Goal: Task Accomplishment & Management: Use online tool/utility

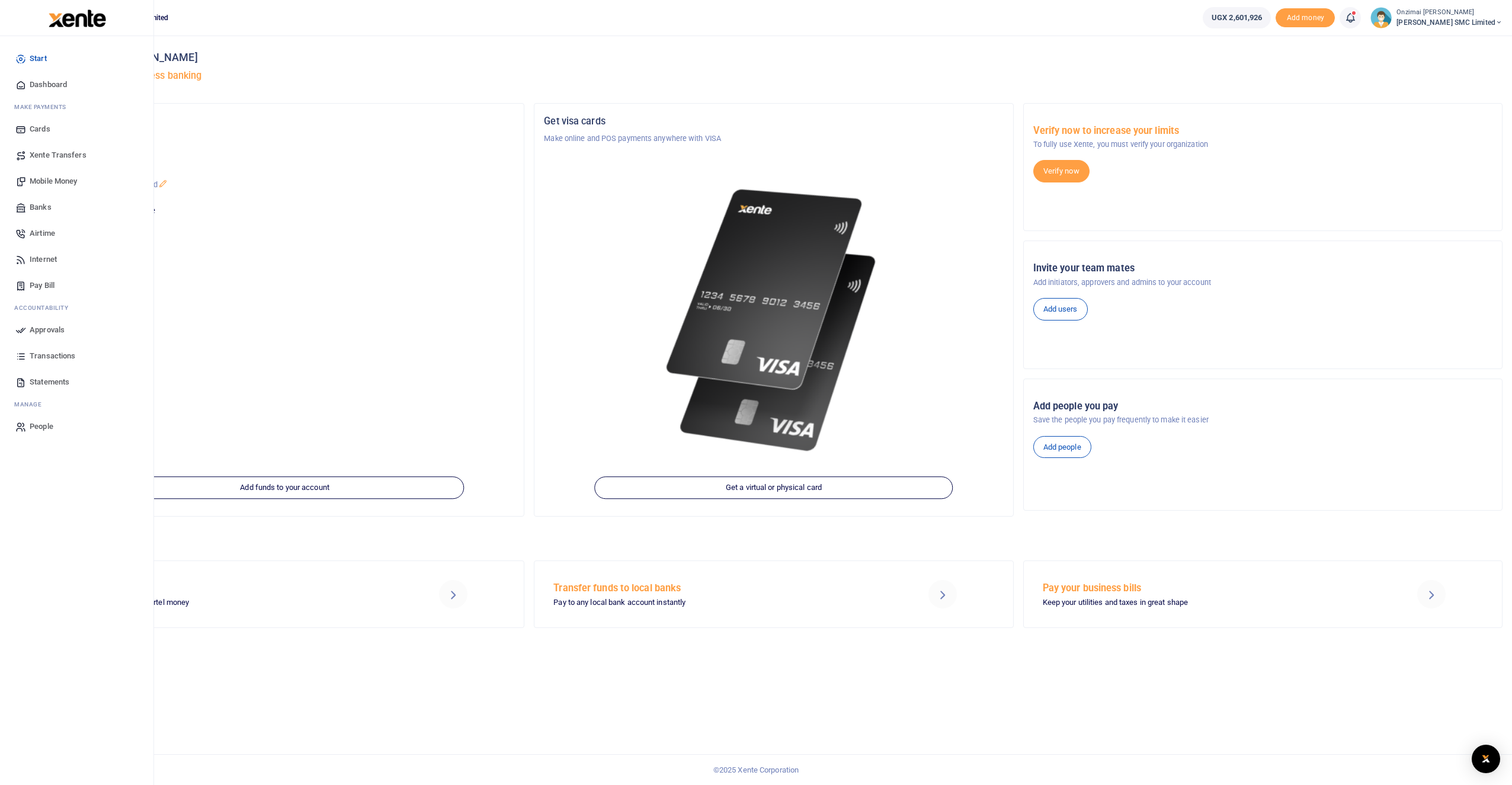
click at [51, 355] on span "Transactions" at bounding box center [53, 356] width 46 height 12
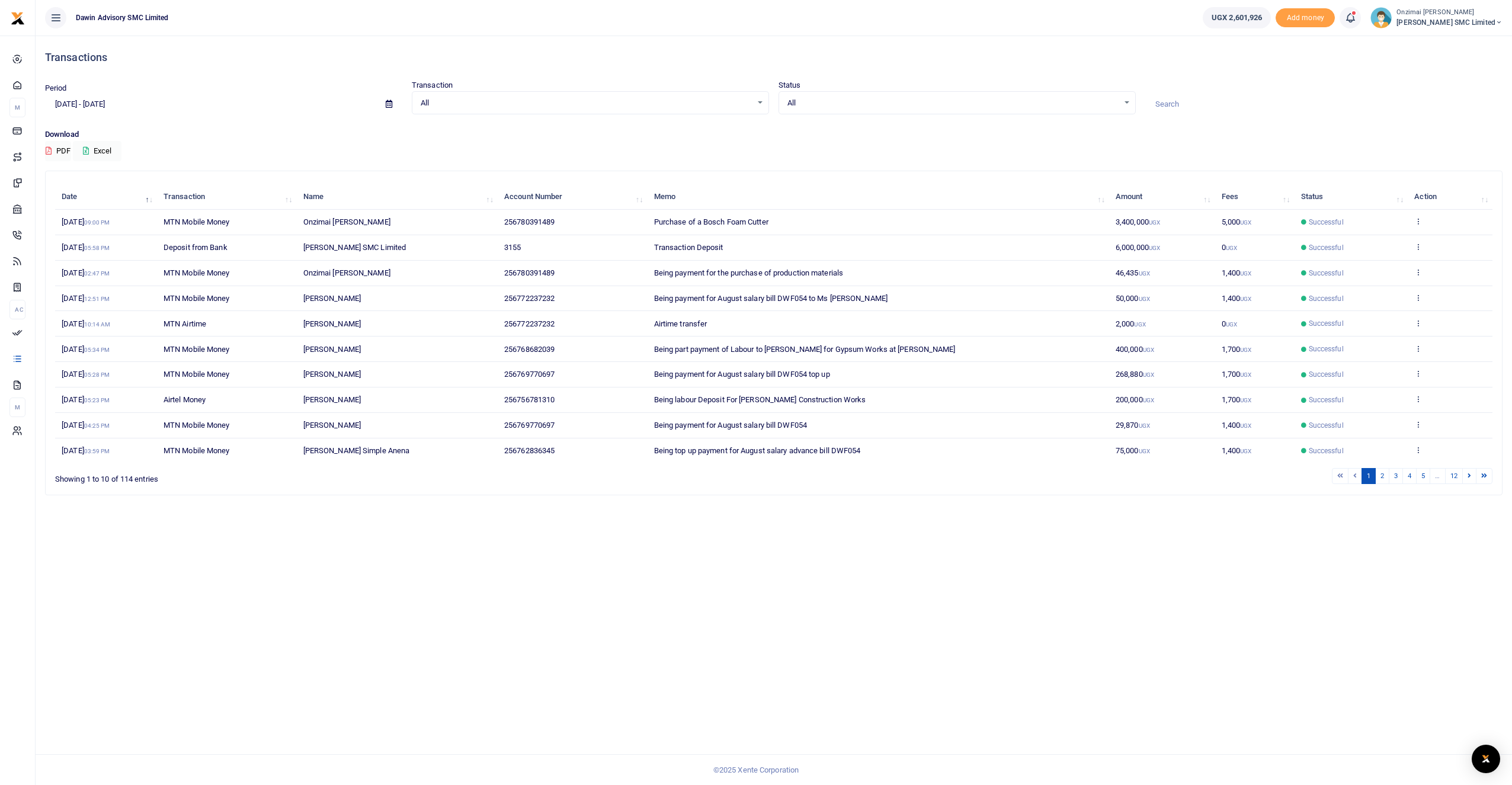
click at [388, 105] on icon at bounding box center [389, 103] width 7 height 7
click at [91, 249] on li "Custom Range" at bounding box center [87, 256] width 83 height 18
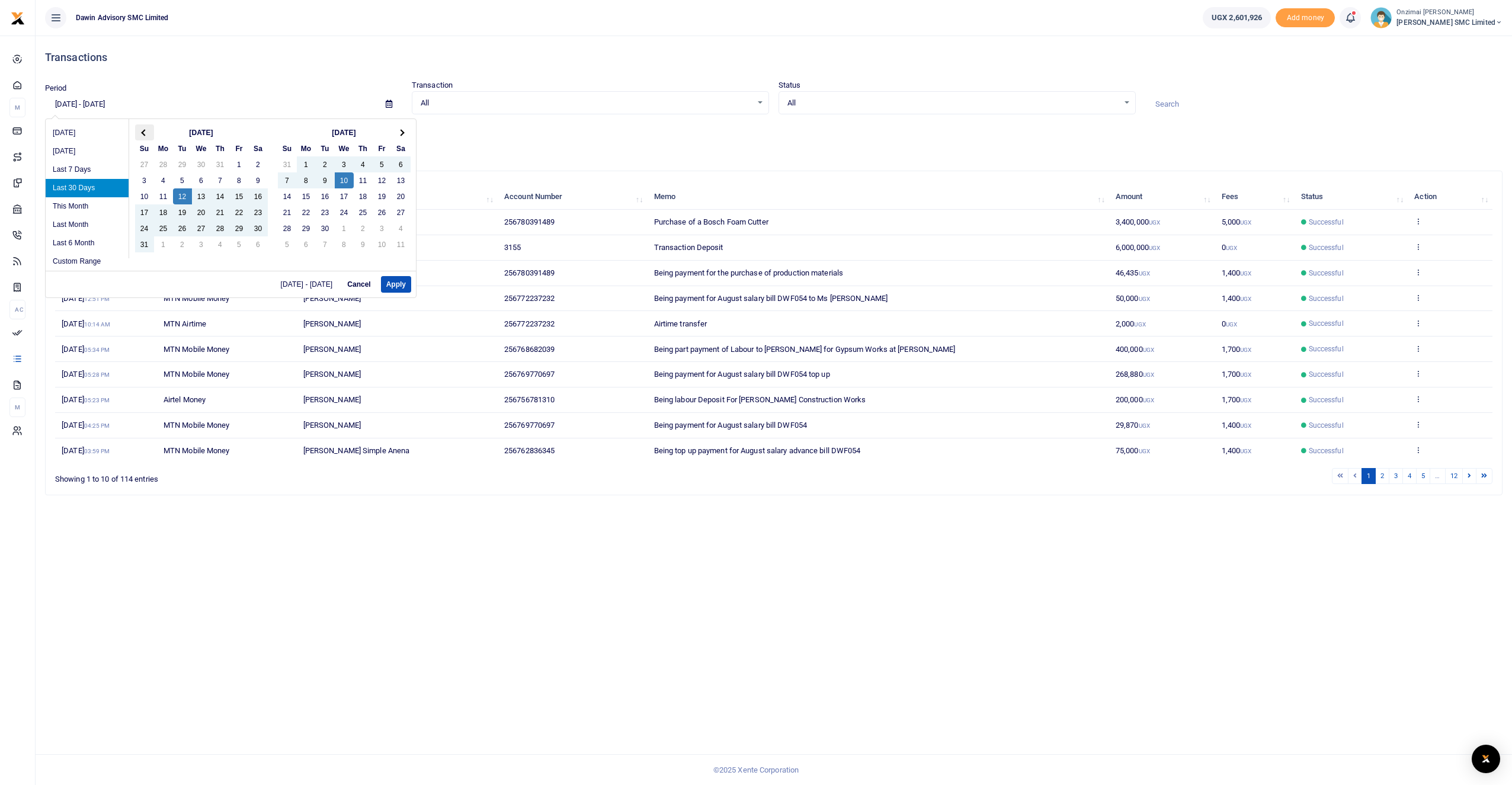
click at [146, 136] on th at bounding box center [144, 133] width 19 height 16
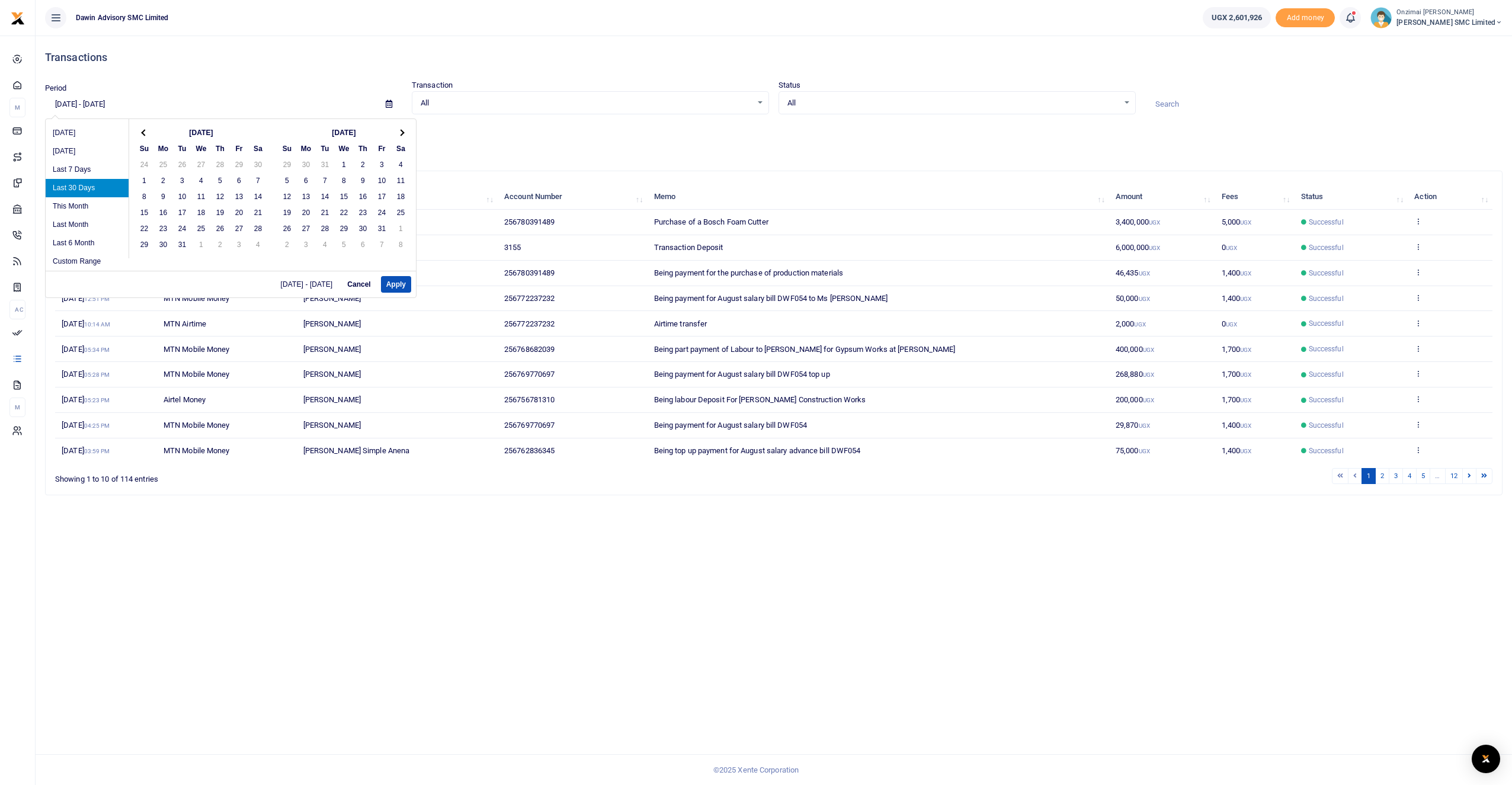
click at [146, 136] on th at bounding box center [144, 133] width 19 height 16
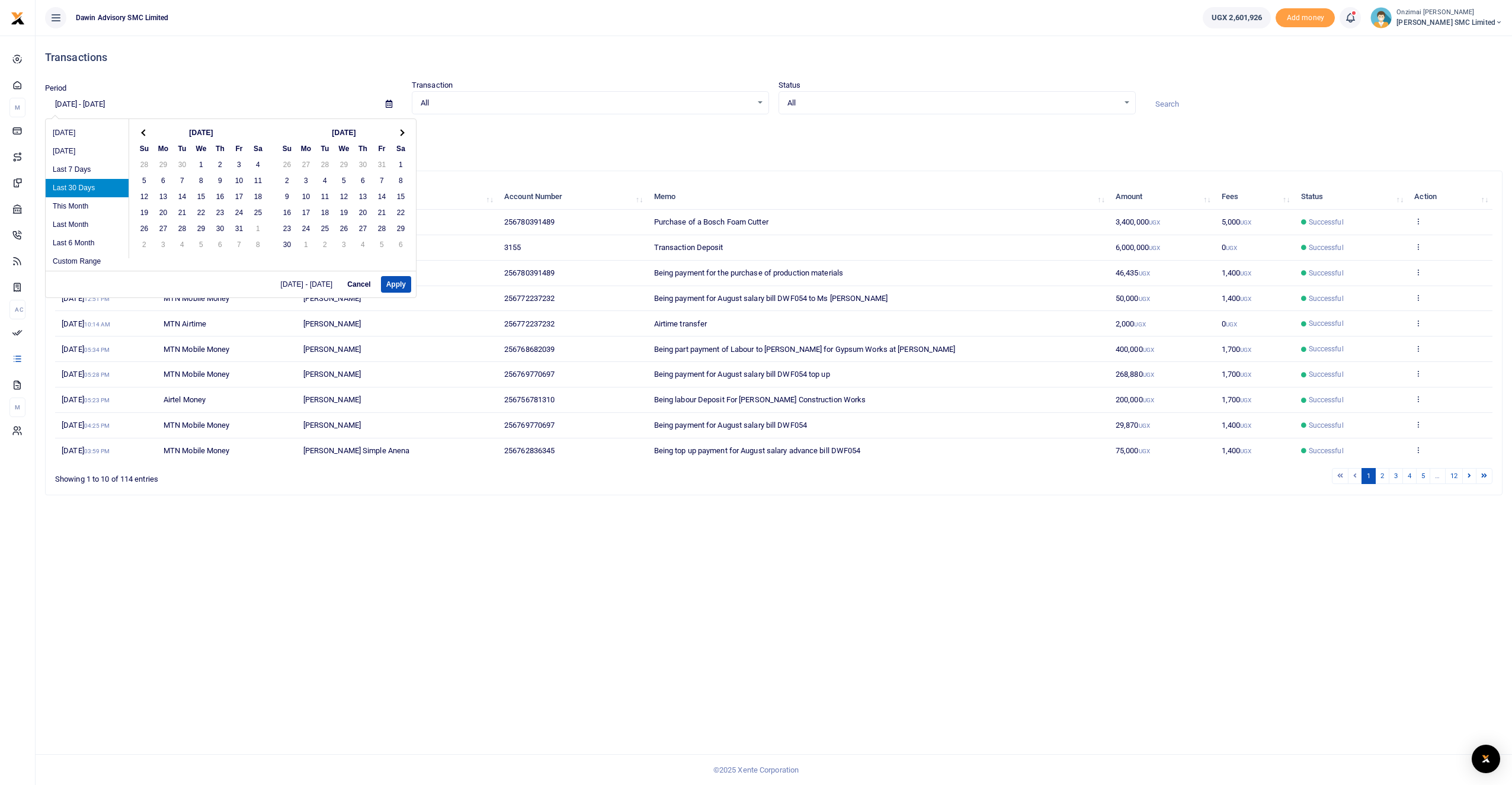
click at [146, 136] on th at bounding box center [144, 133] width 19 height 16
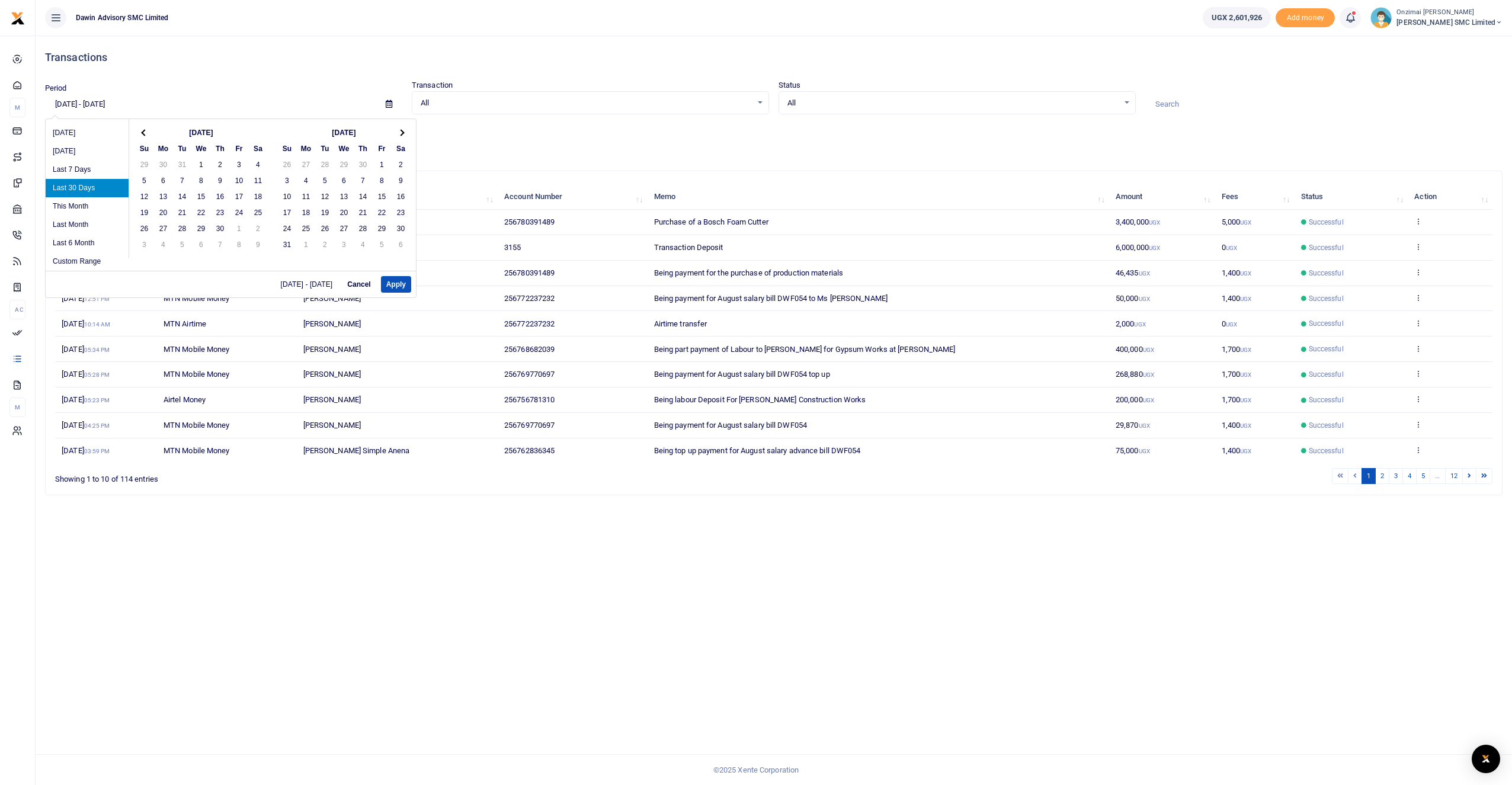
click at [146, 136] on th at bounding box center [144, 133] width 19 height 16
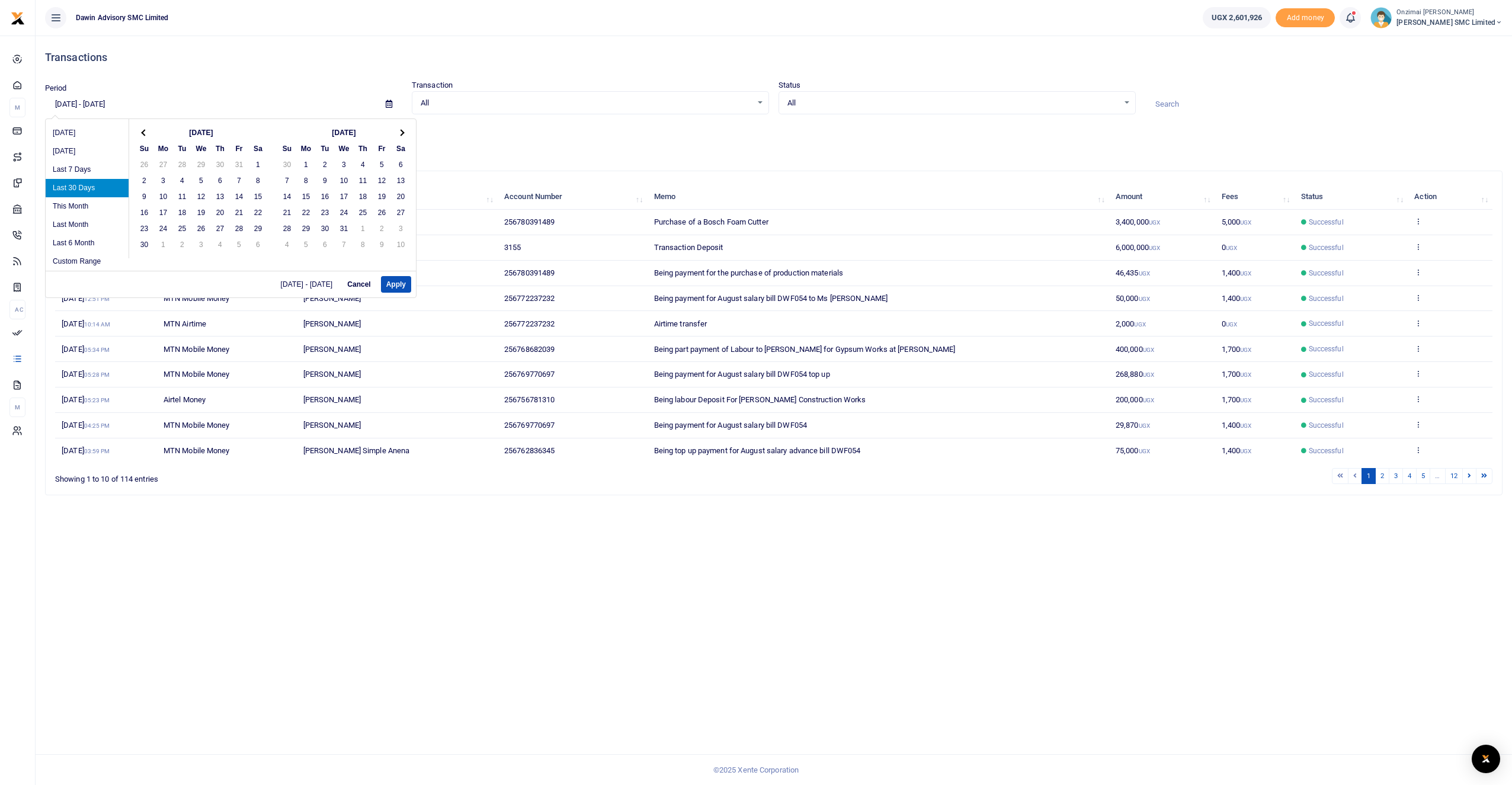
click at [146, 136] on th at bounding box center [144, 133] width 19 height 16
click at [153, 134] on th at bounding box center [144, 133] width 19 height 16
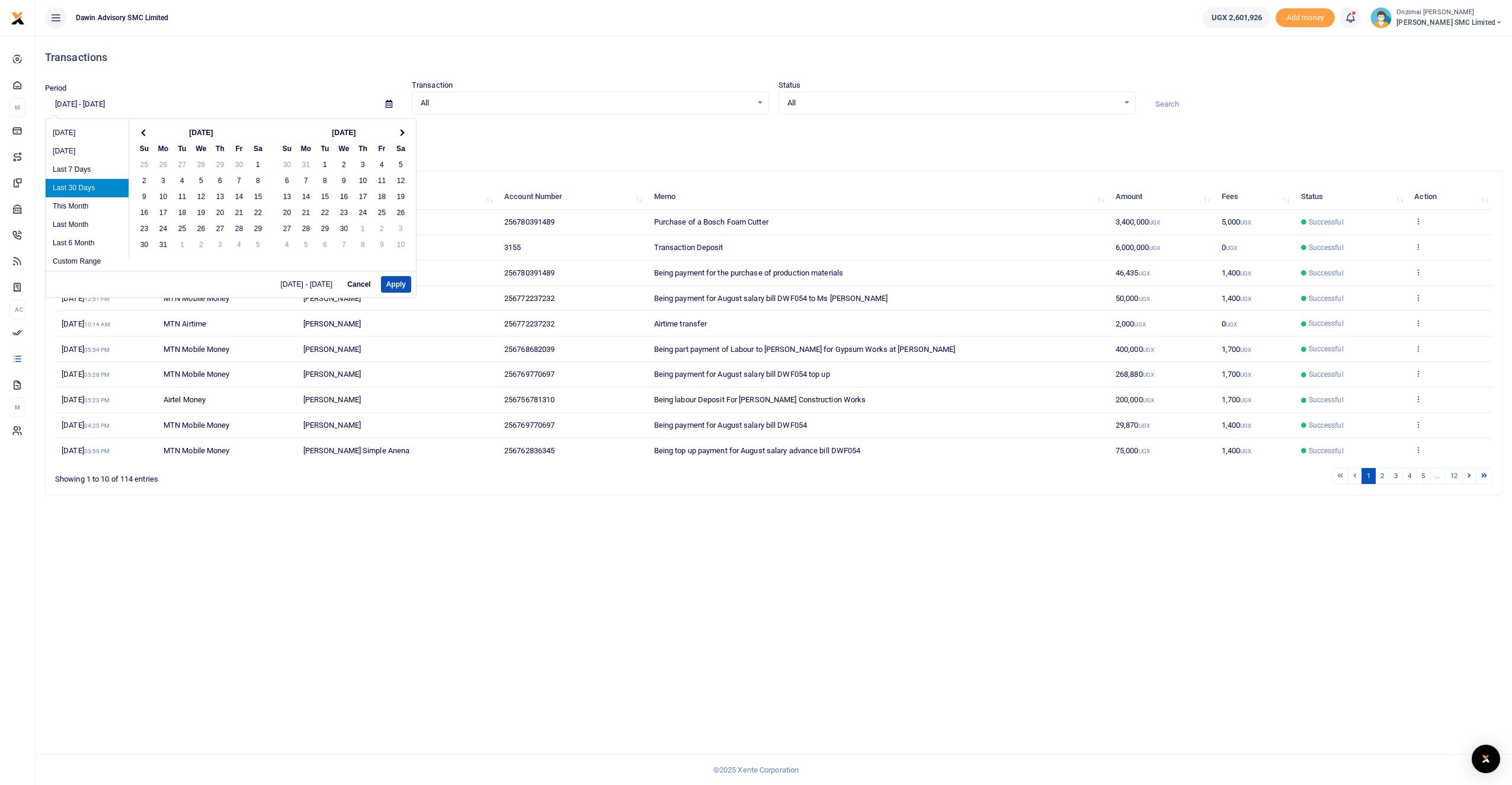
click at [153, 134] on th at bounding box center [144, 133] width 19 height 16
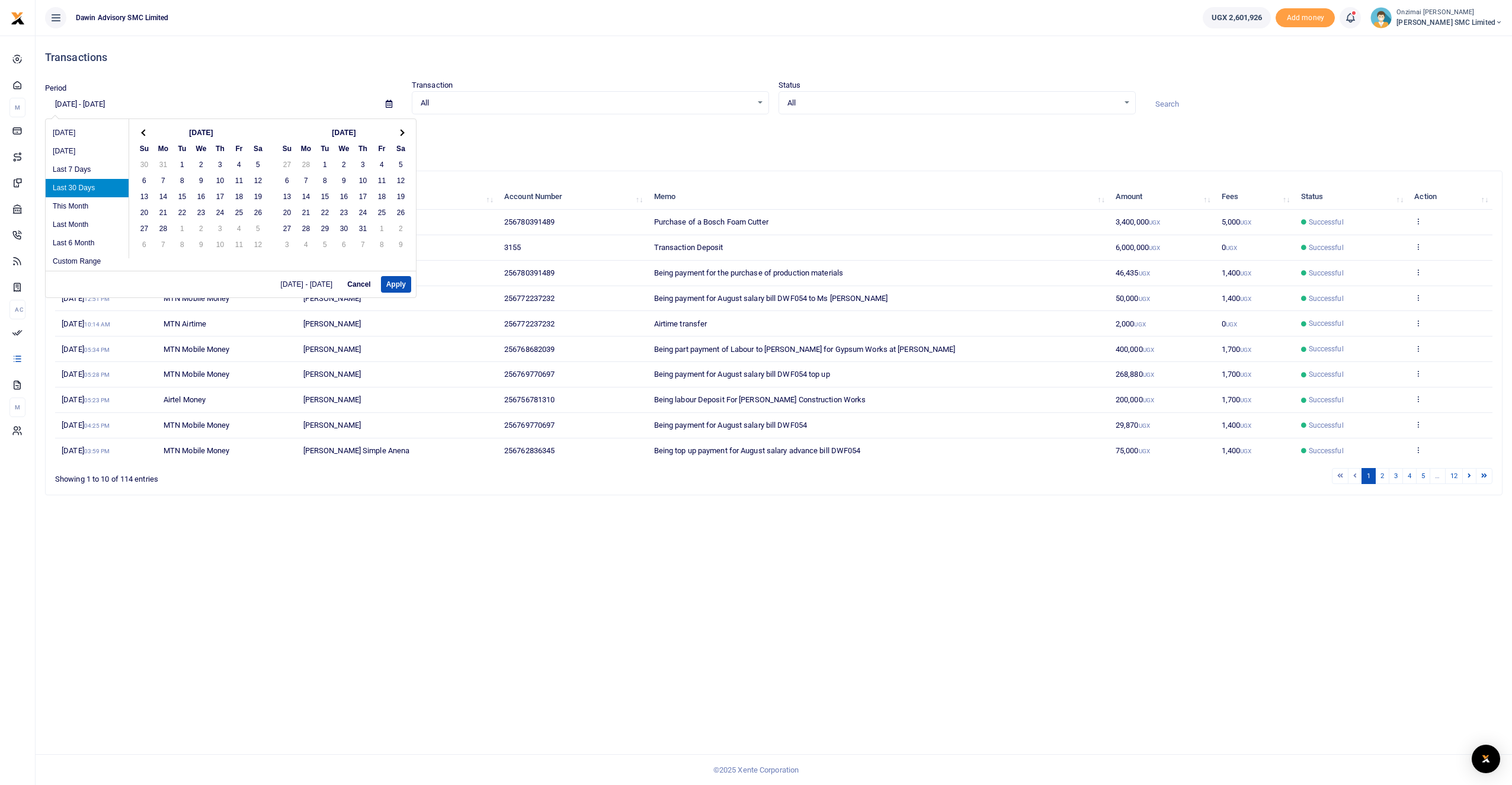
click at [153, 134] on th at bounding box center [144, 133] width 19 height 16
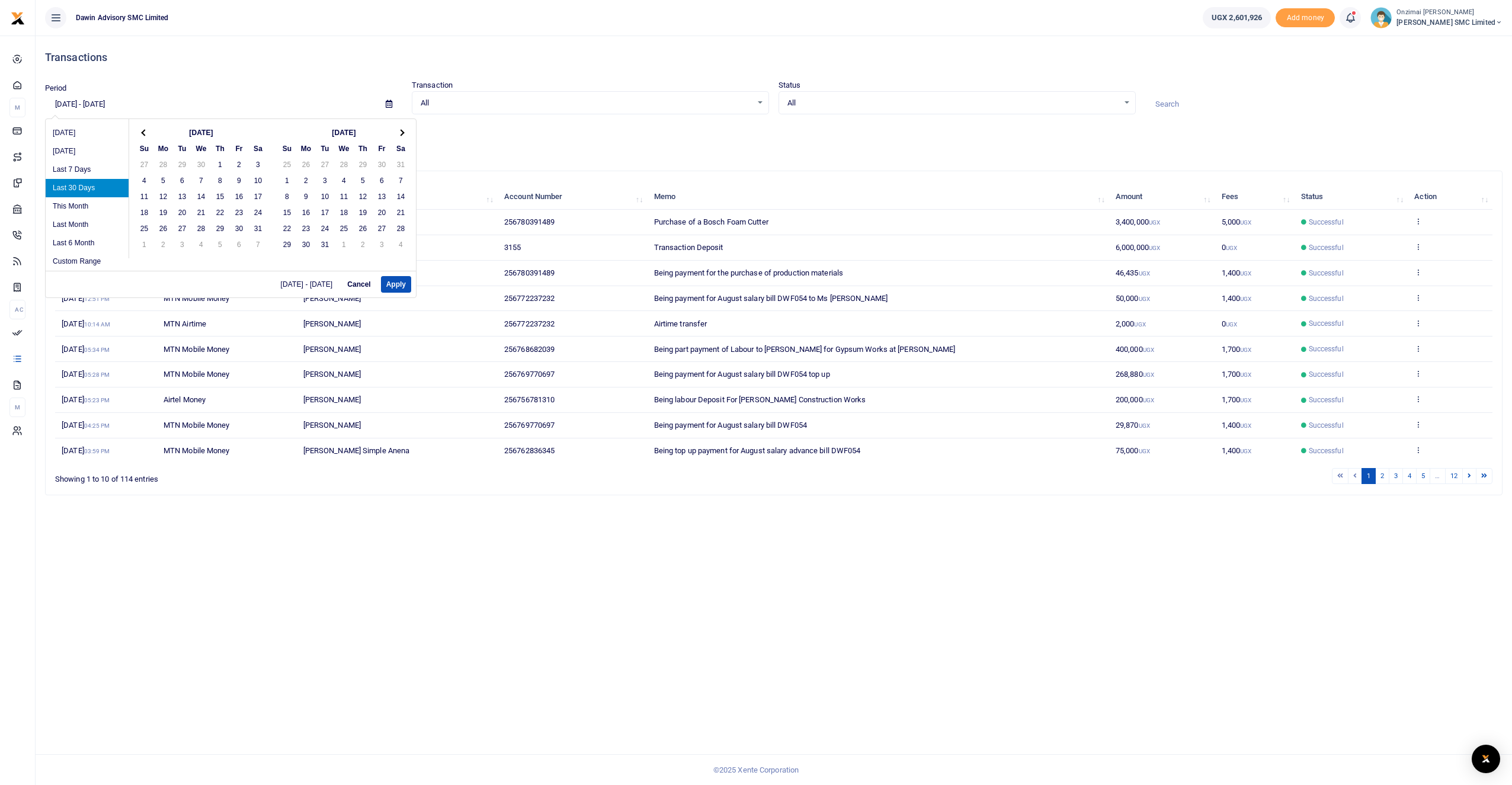
click at [153, 134] on th at bounding box center [144, 133] width 19 height 16
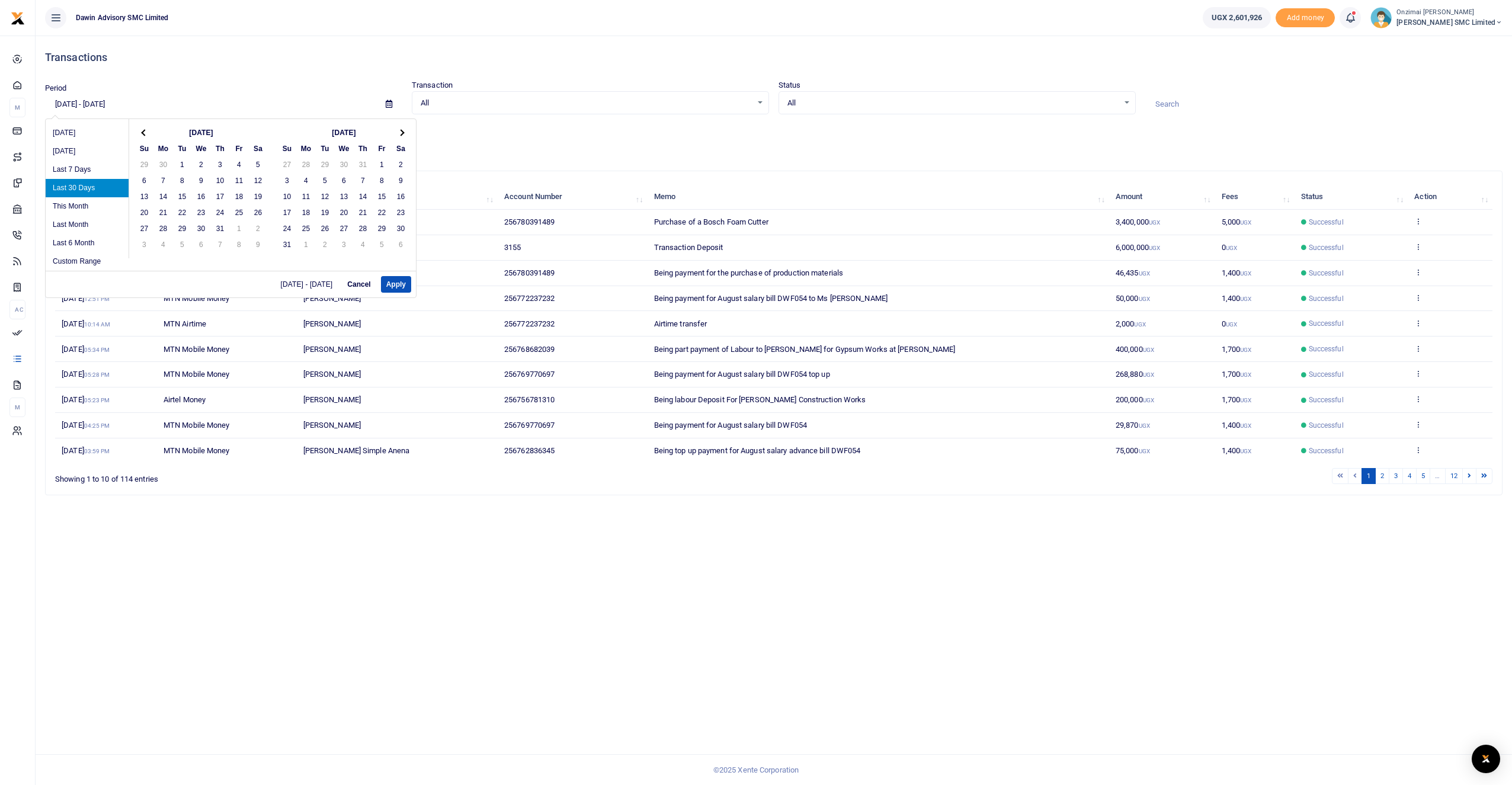
click at [153, 134] on th at bounding box center [144, 133] width 19 height 16
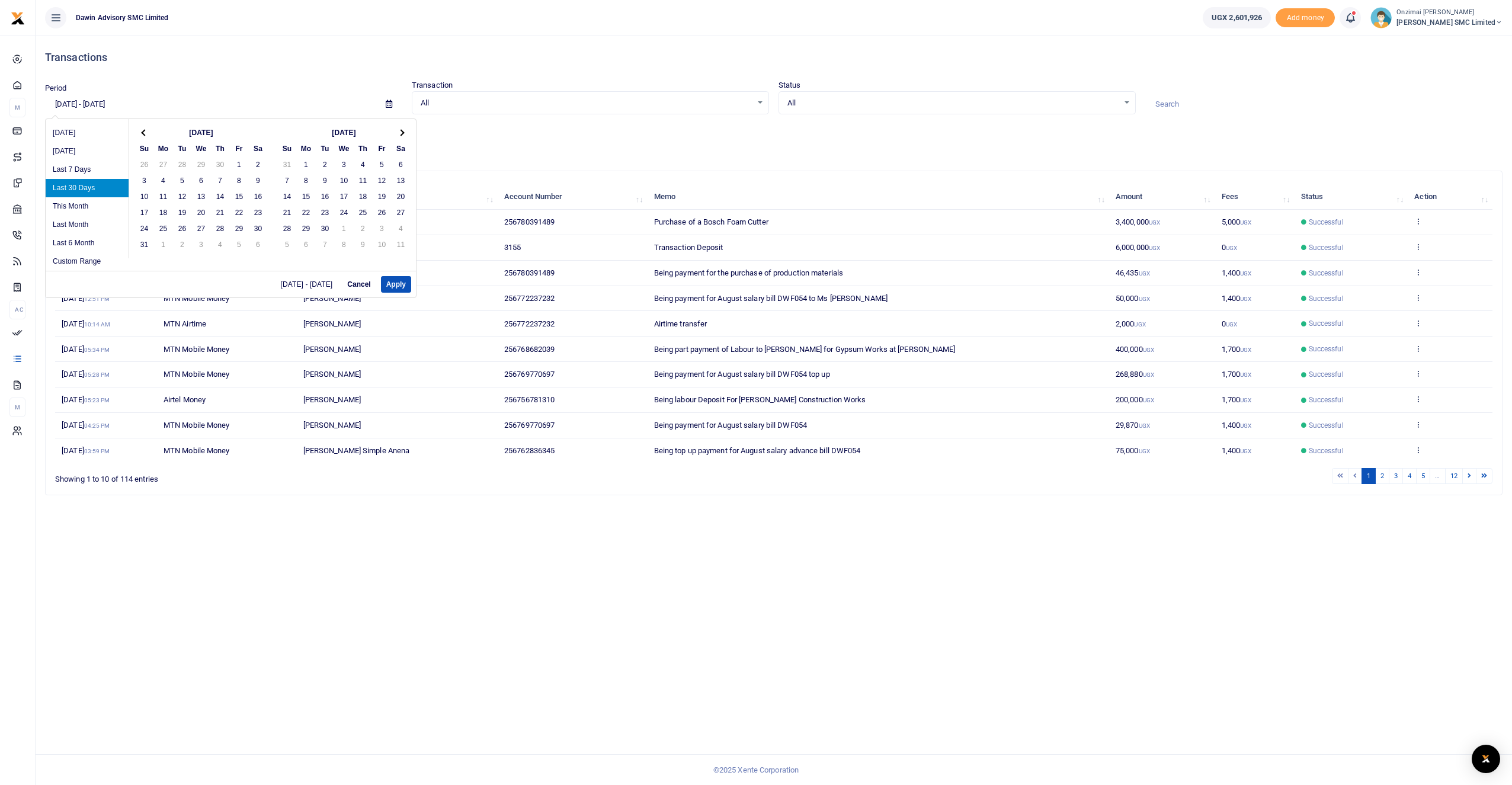
click at [153, 134] on th at bounding box center [144, 133] width 19 height 16
click at [405, 134] on th at bounding box center [401, 133] width 19 height 16
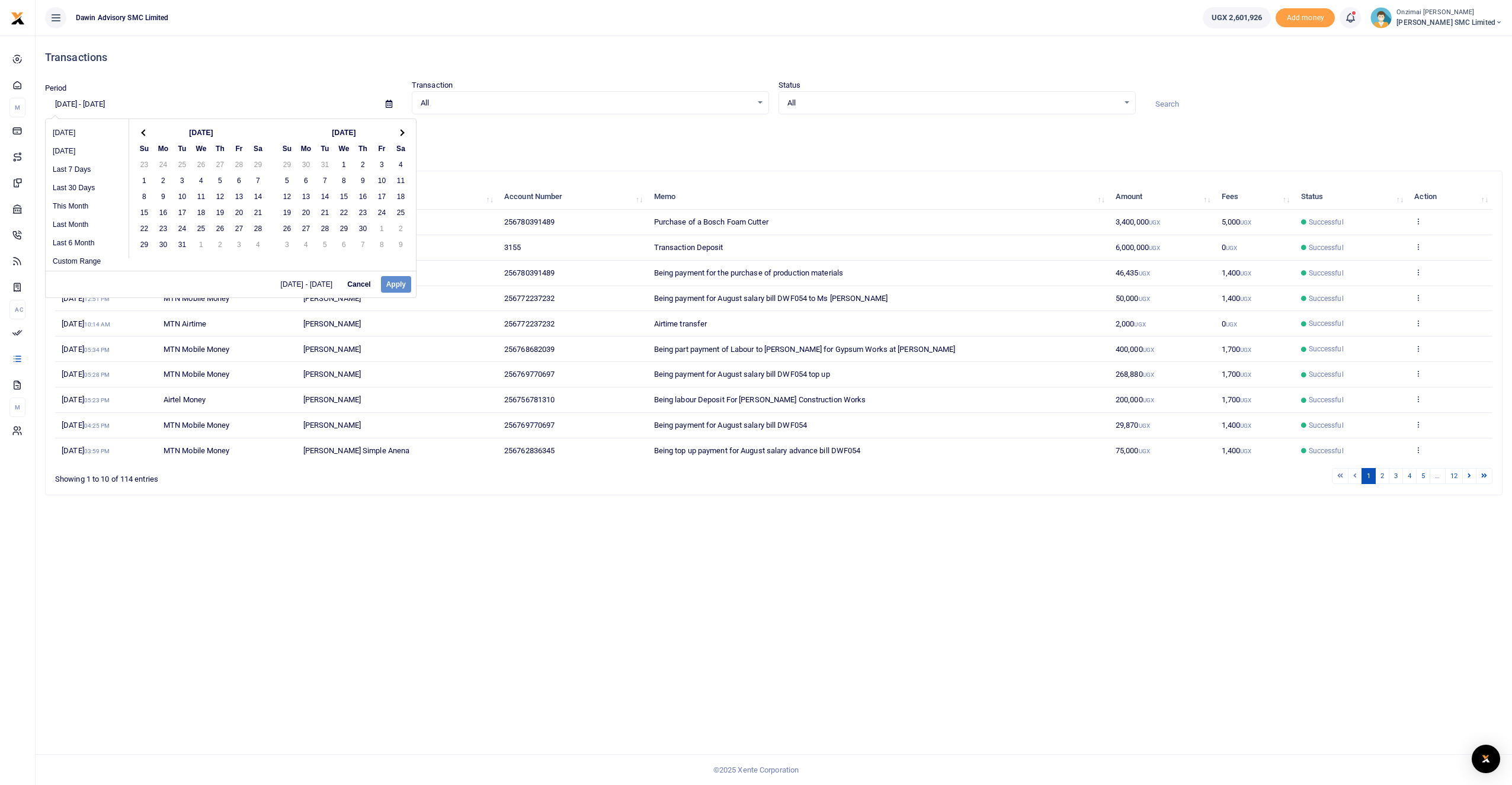
click at [405, 134] on th at bounding box center [401, 133] width 19 height 16
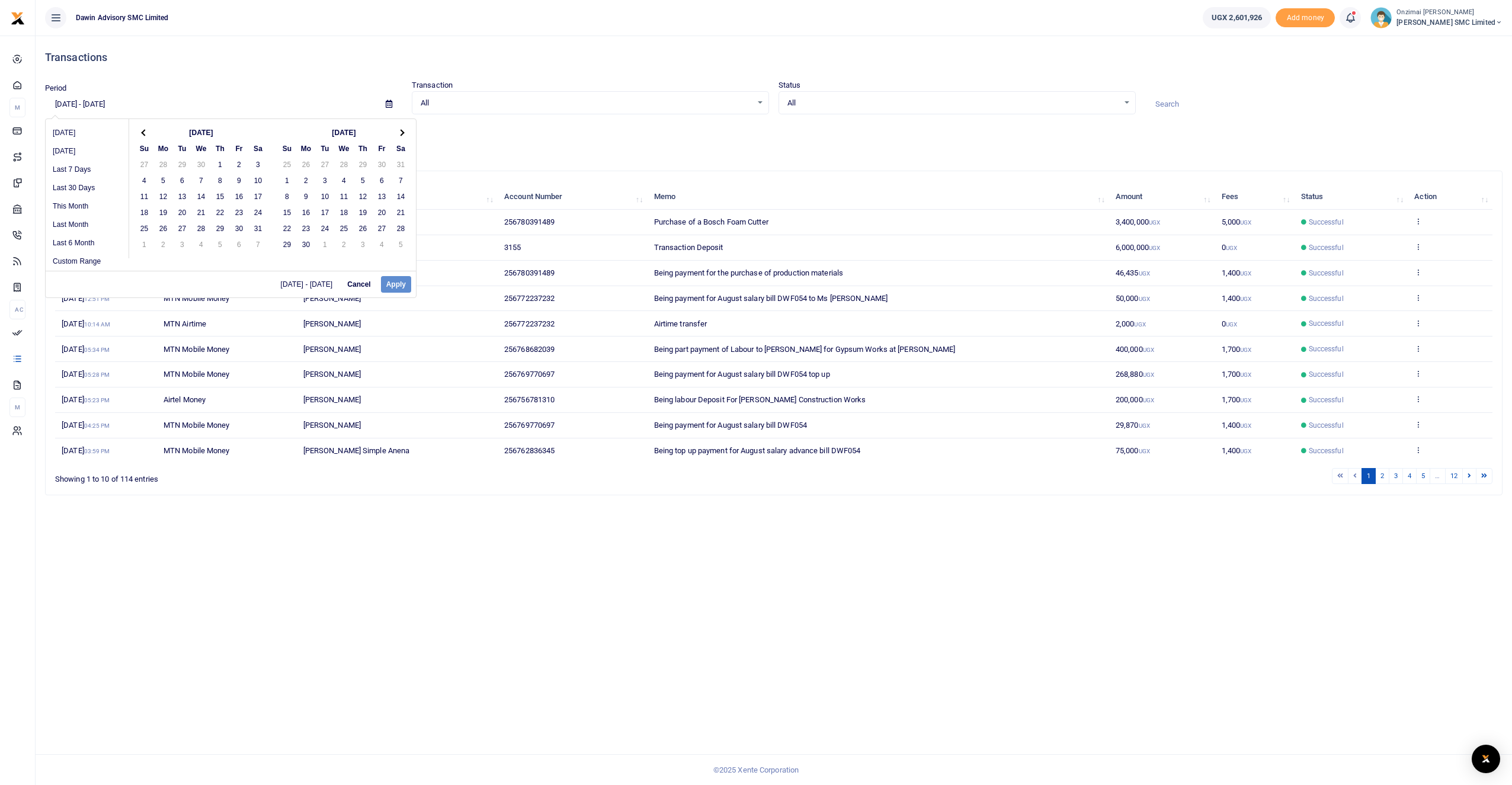
click at [405, 134] on th at bounding box center [401, 133] width 19 height 16
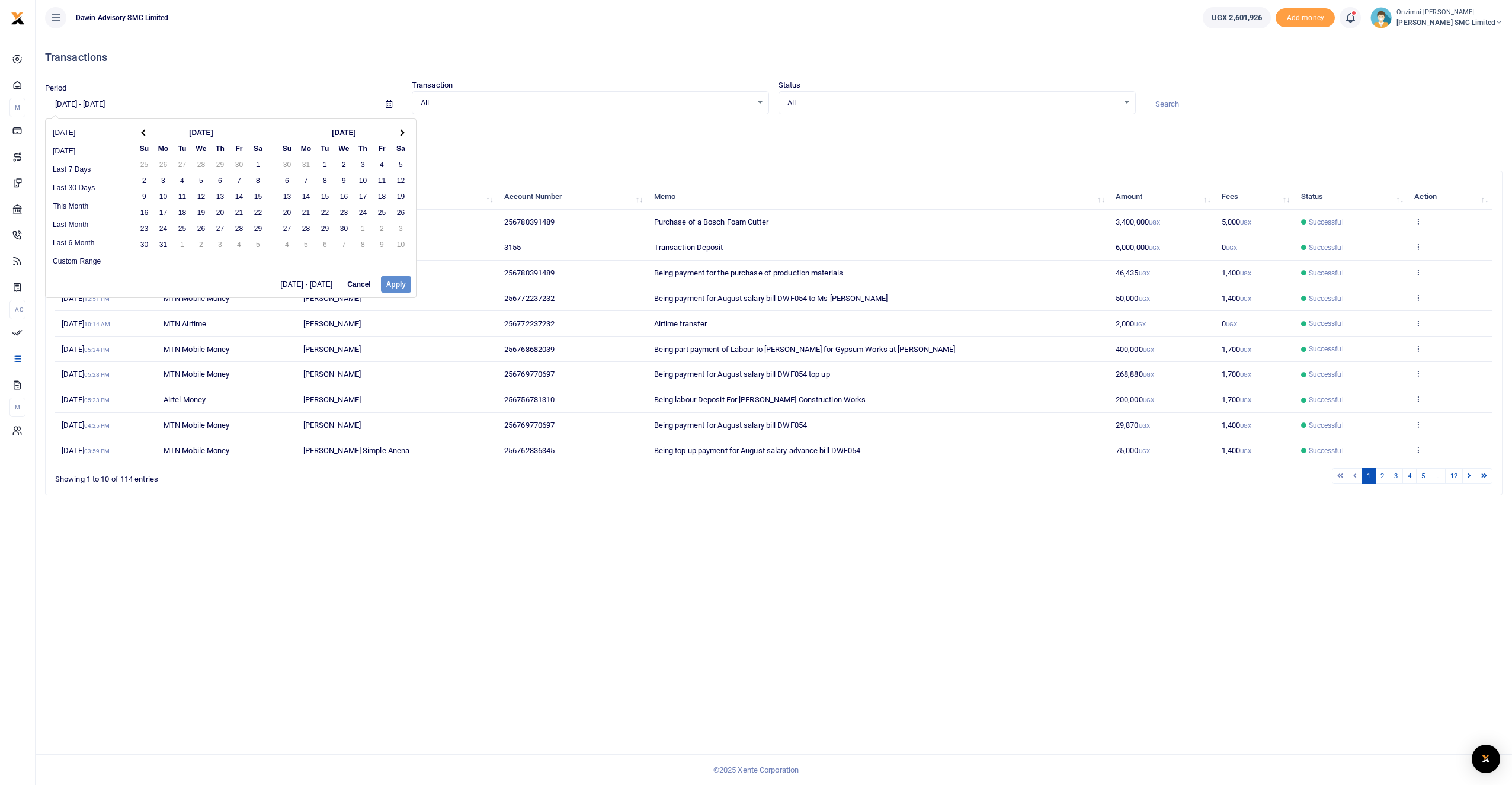
click at [405, 134] on th at bounding box center [401, 133] width 19 height 16
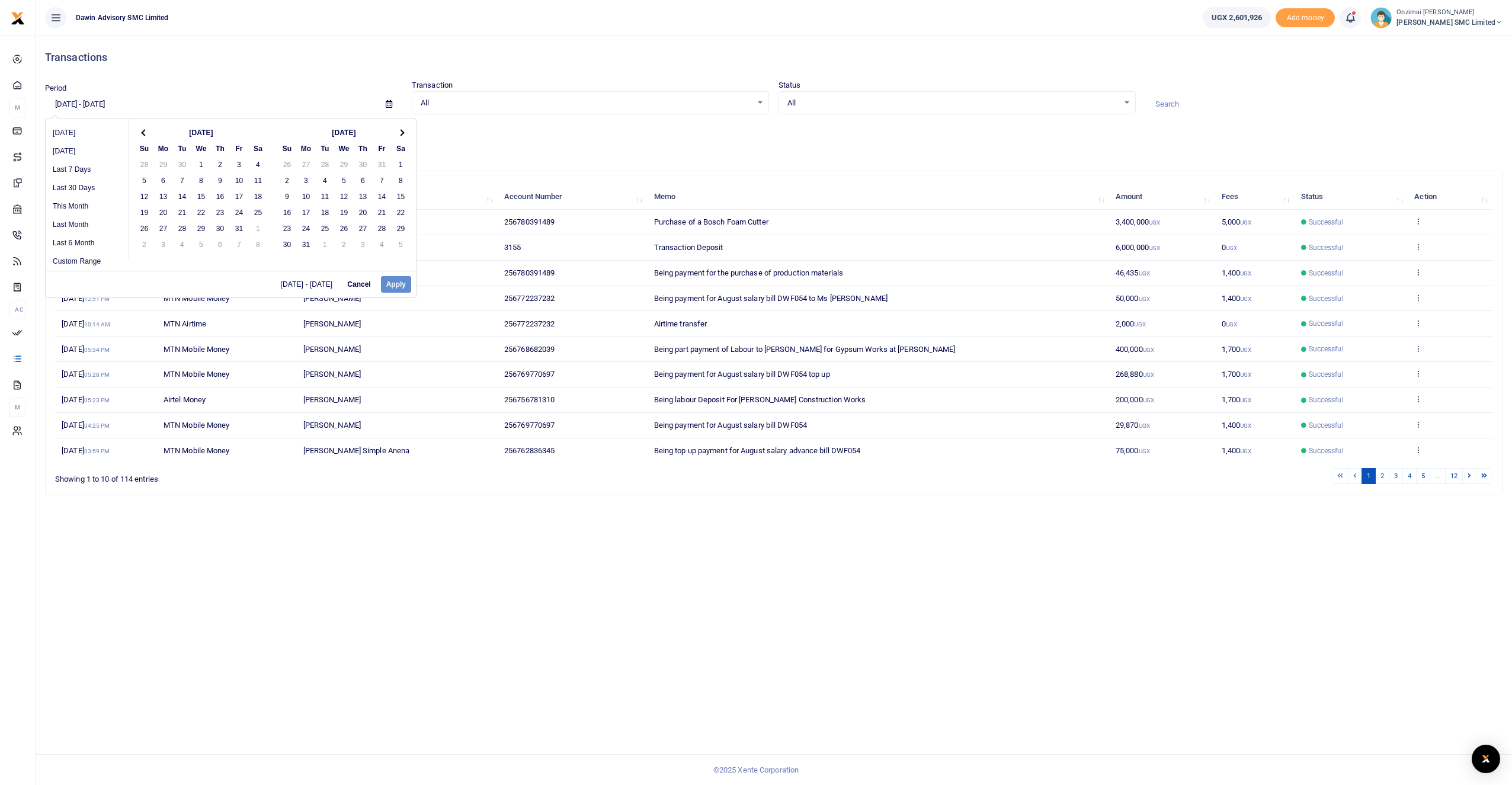
click at [405, 134] on th at bounding box center [401, 133] width 19 height 16
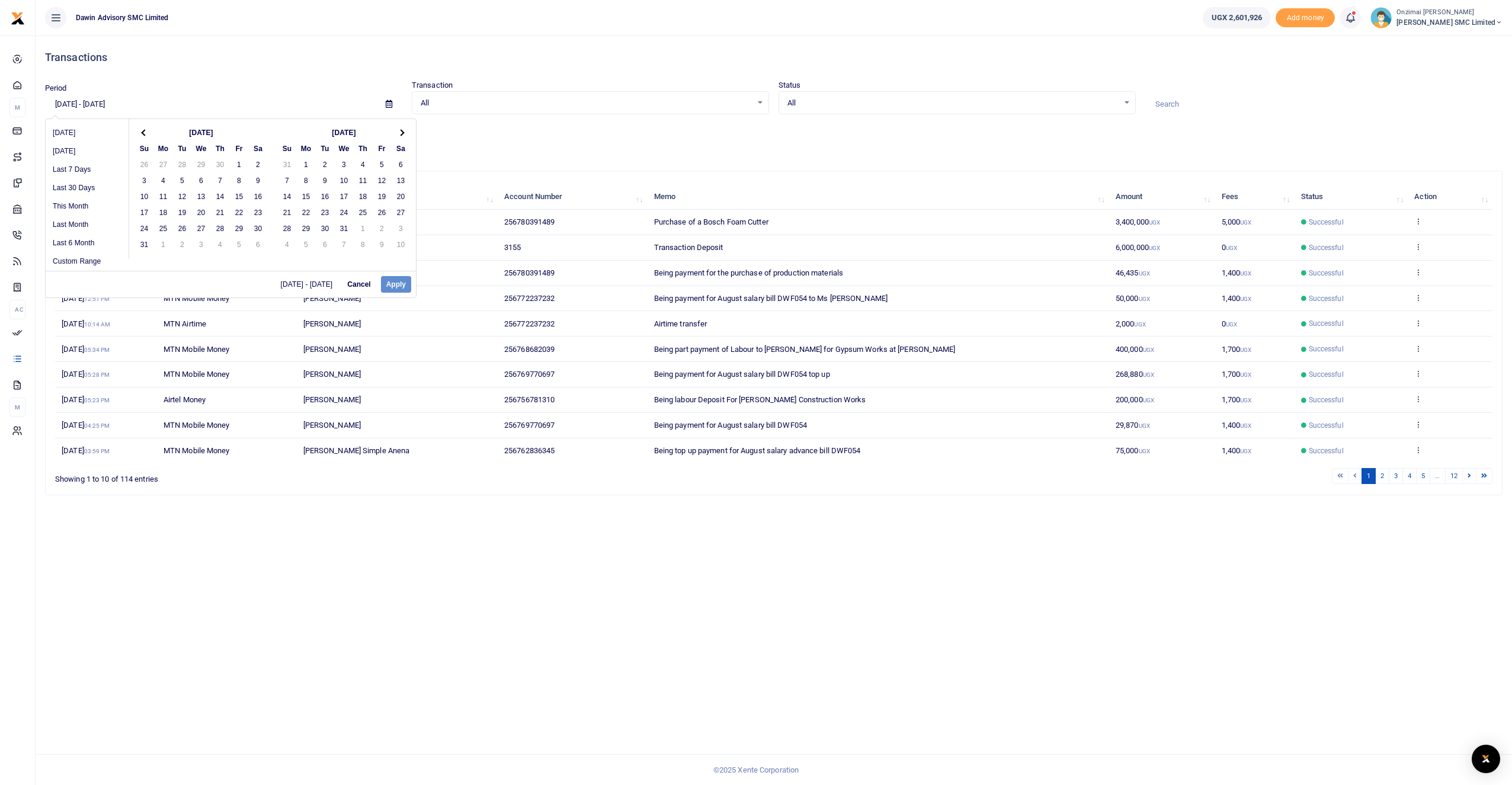
click at [405, 134] on th at bounding box center [401, 133] width 19 height 16
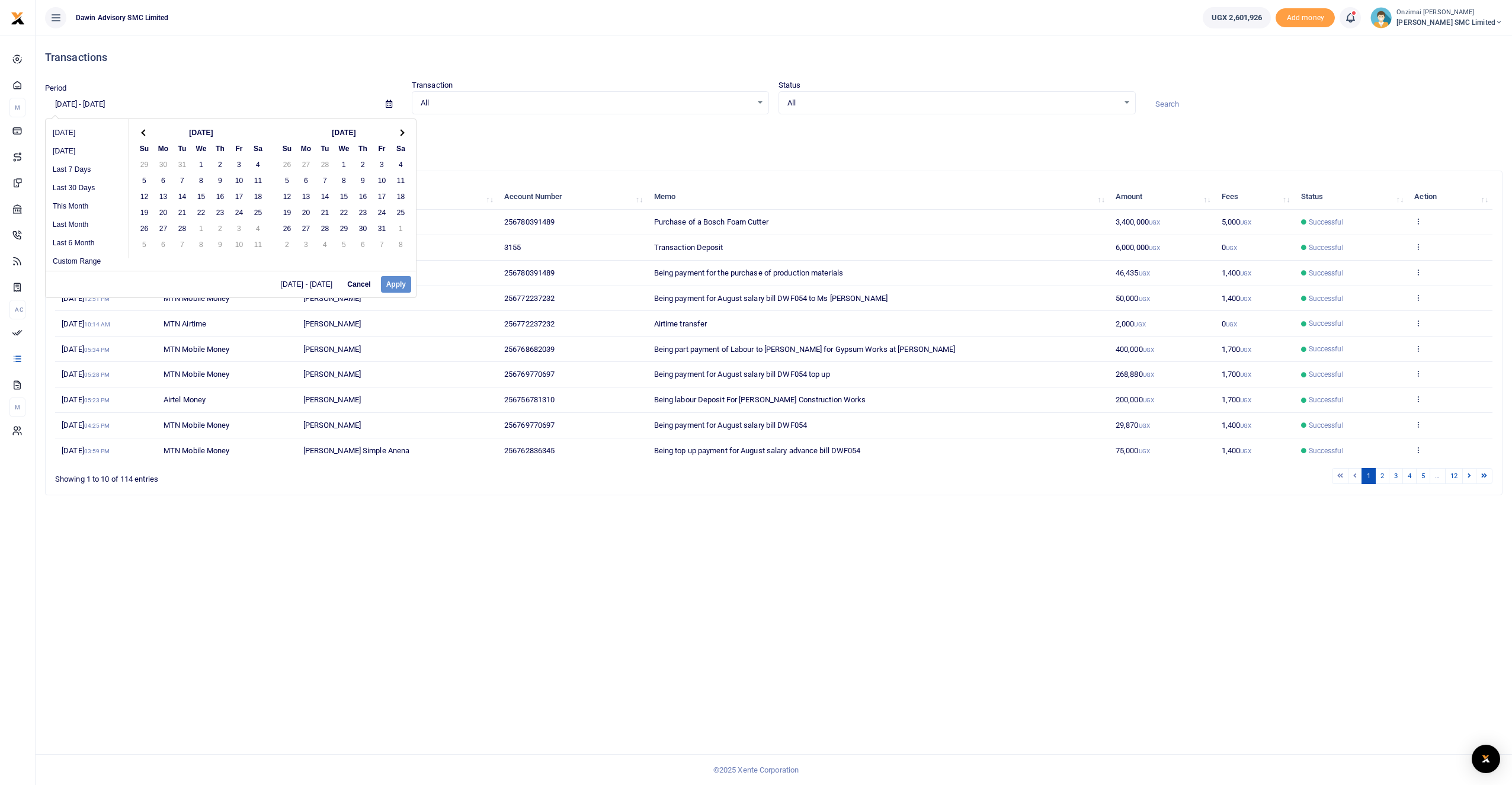
click at [405, 134] on th at bounding box center [401, 133] width 19 height 16
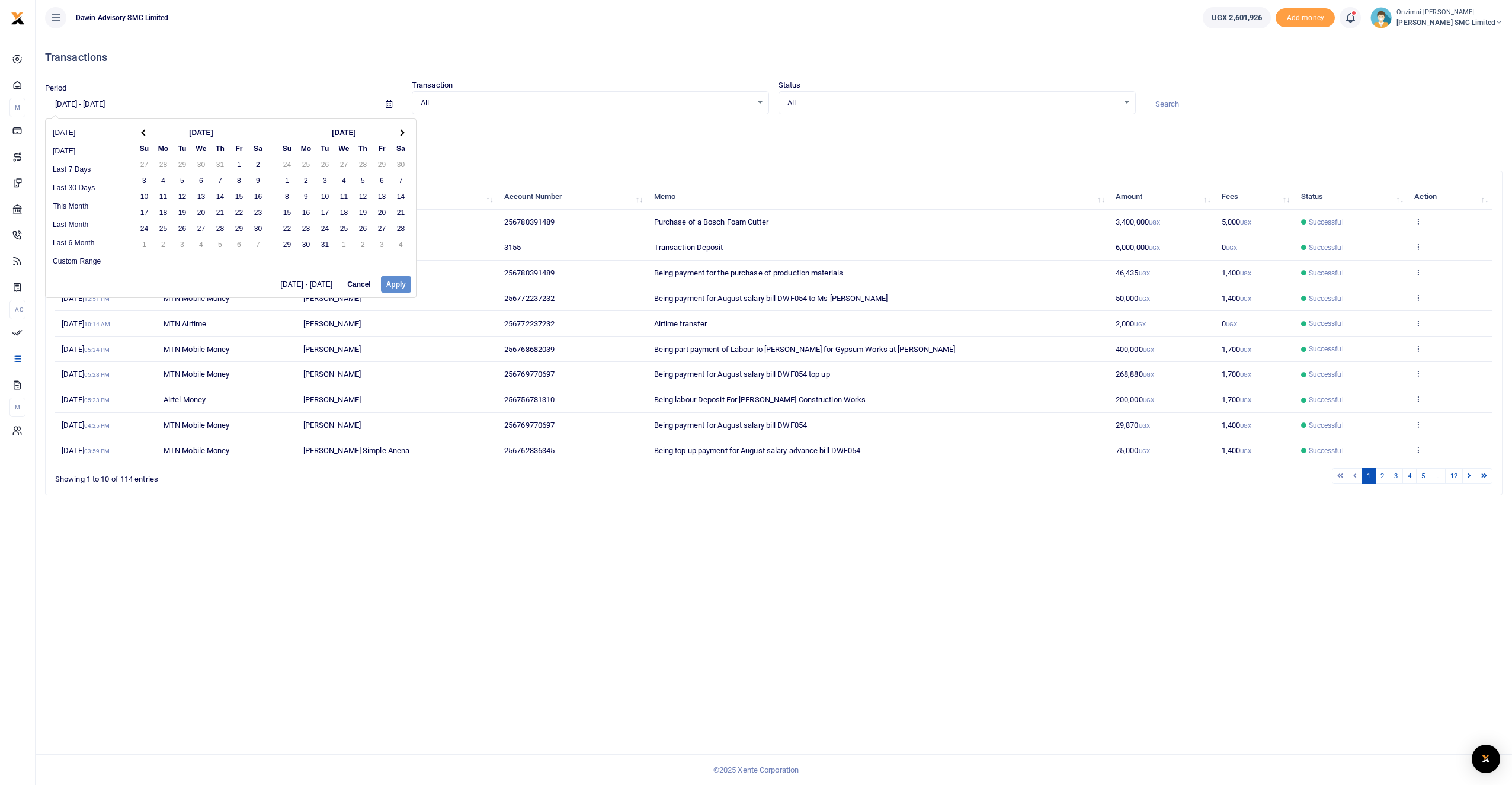
click at [405, 134] on th at bounding box center [401, 133] width 19 height 16
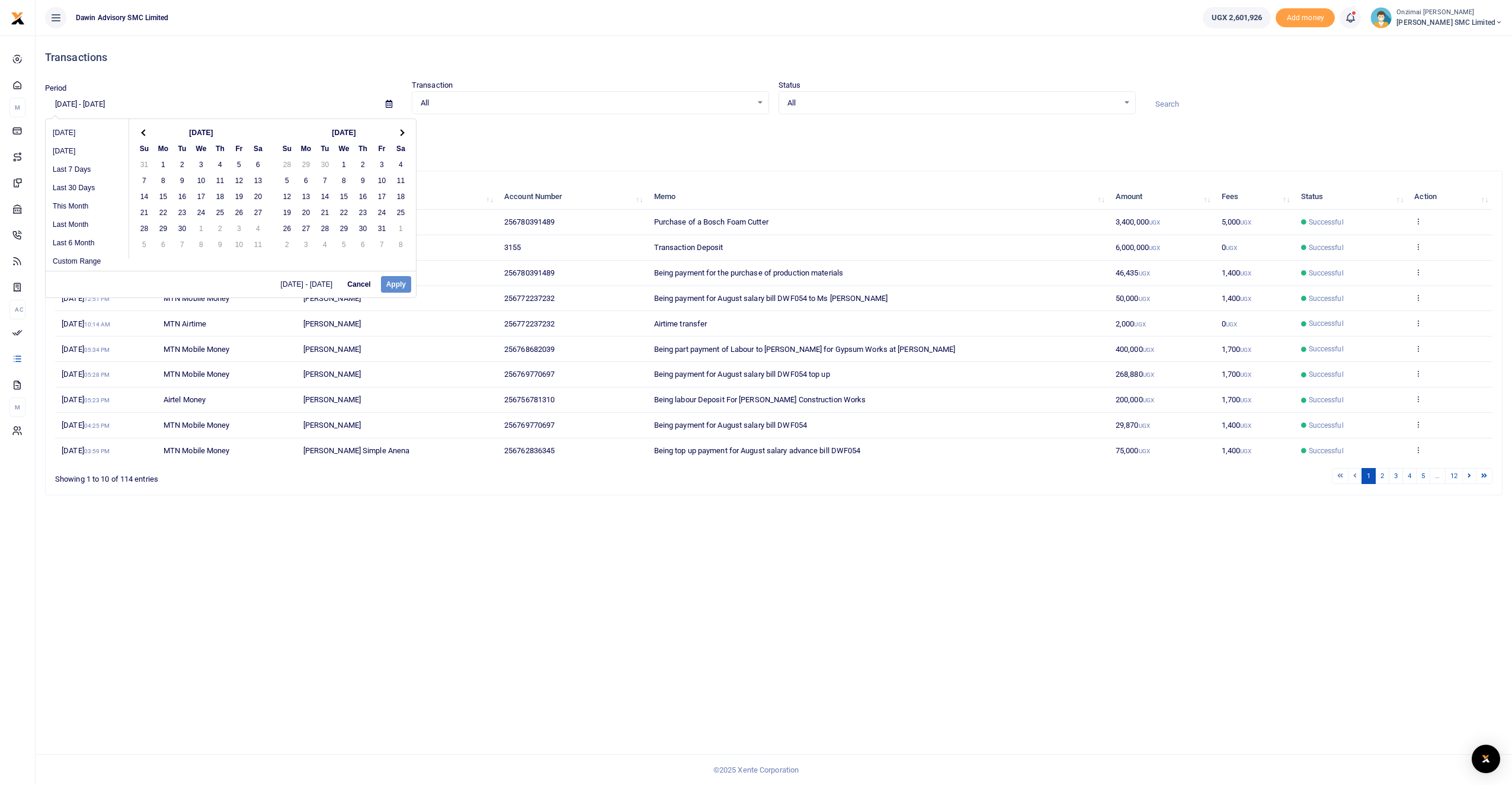
click at [405, 134] on th at bounding box center [401, 133] width 19 height 16
click at [144, 134] on span at bounding box center [144, 133] width 7 height 7
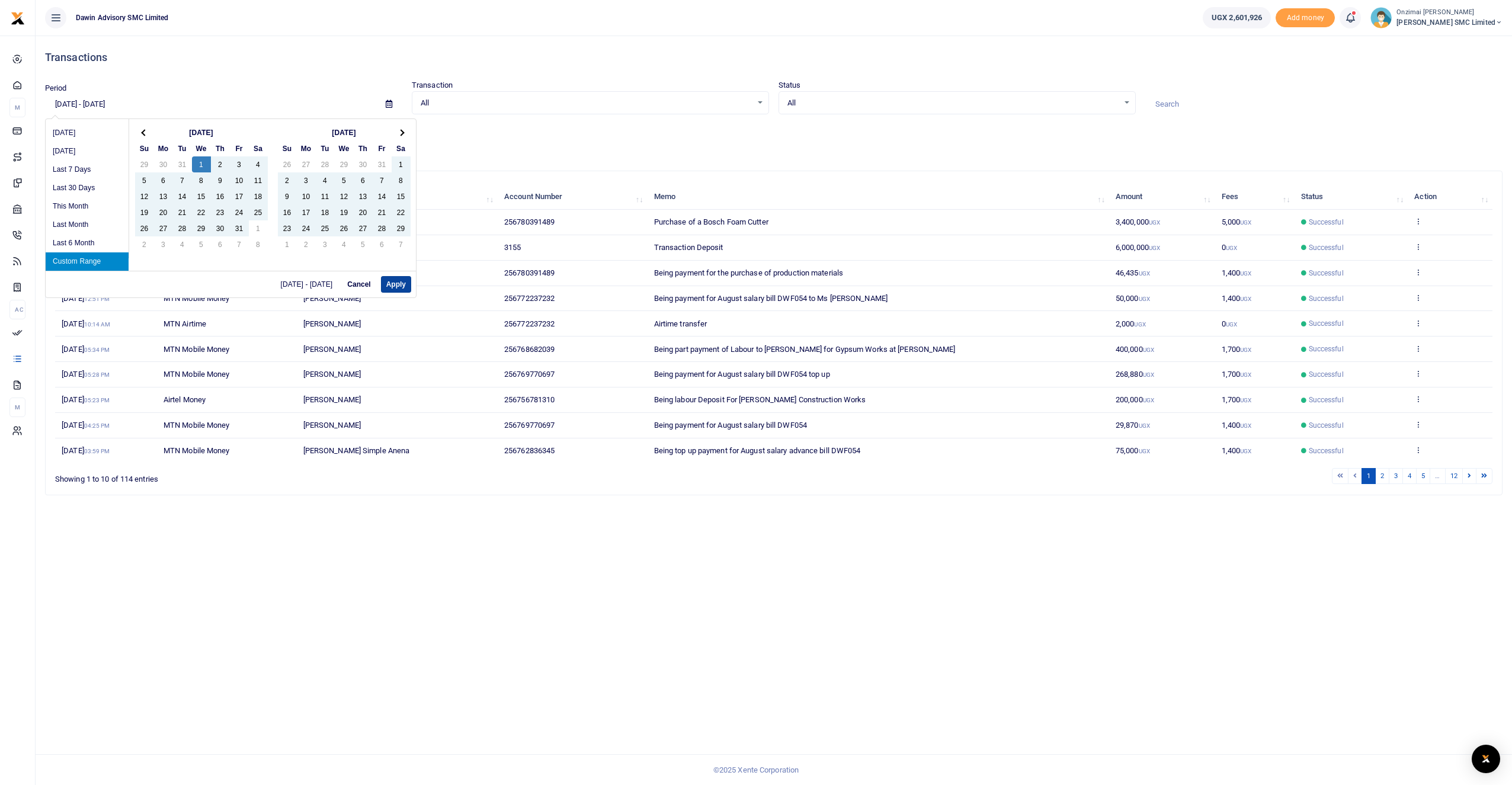
click at [398, 283] on button "Apply" at bounding box center [396, 284] width 30 height 17
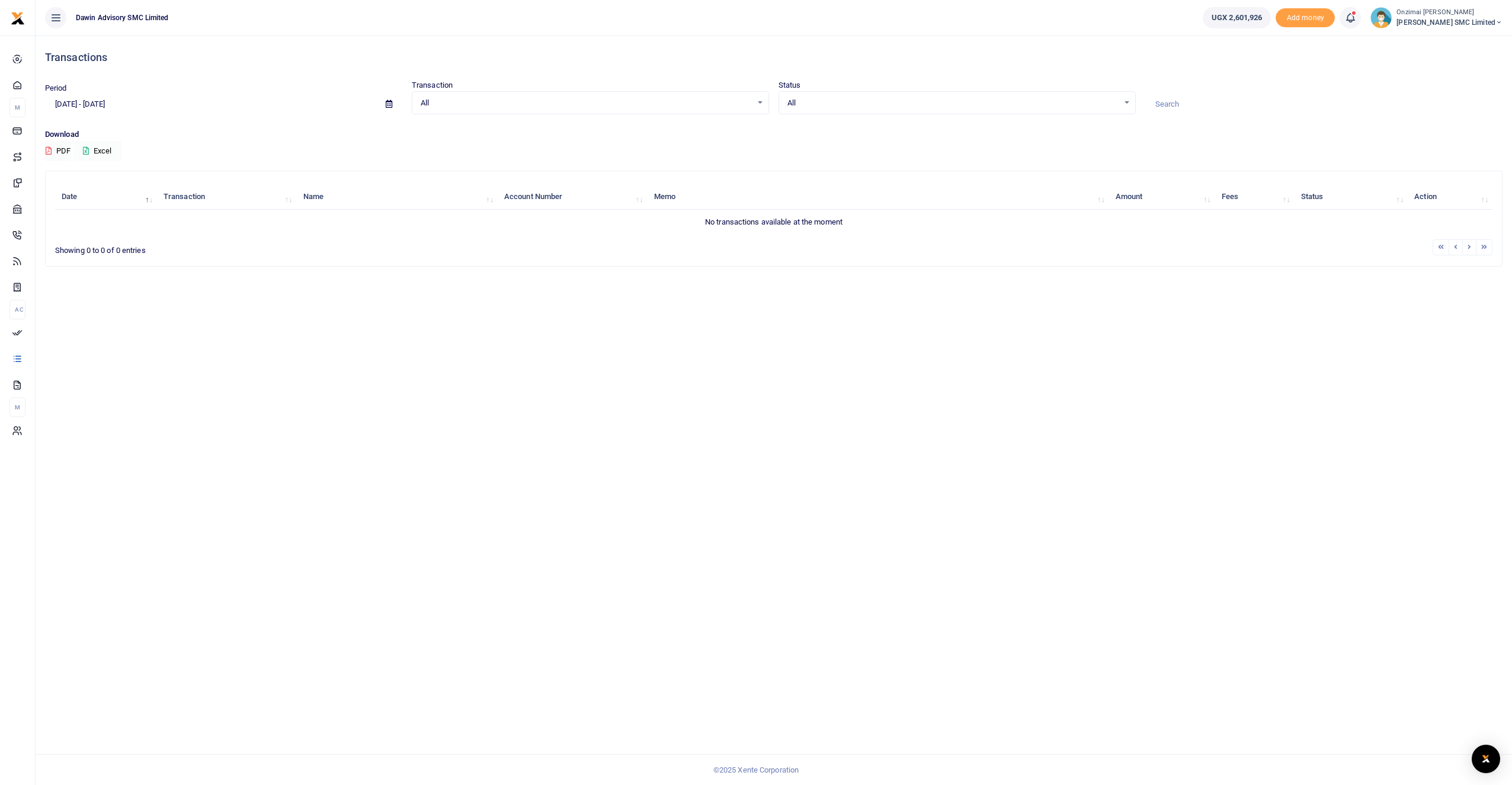
click at [92, 152] on button "Excel" at bounding box center [97, 151] width 49 height 20
click at [392, 107] on icon at bounding box center [389, 103] width 7 height 7
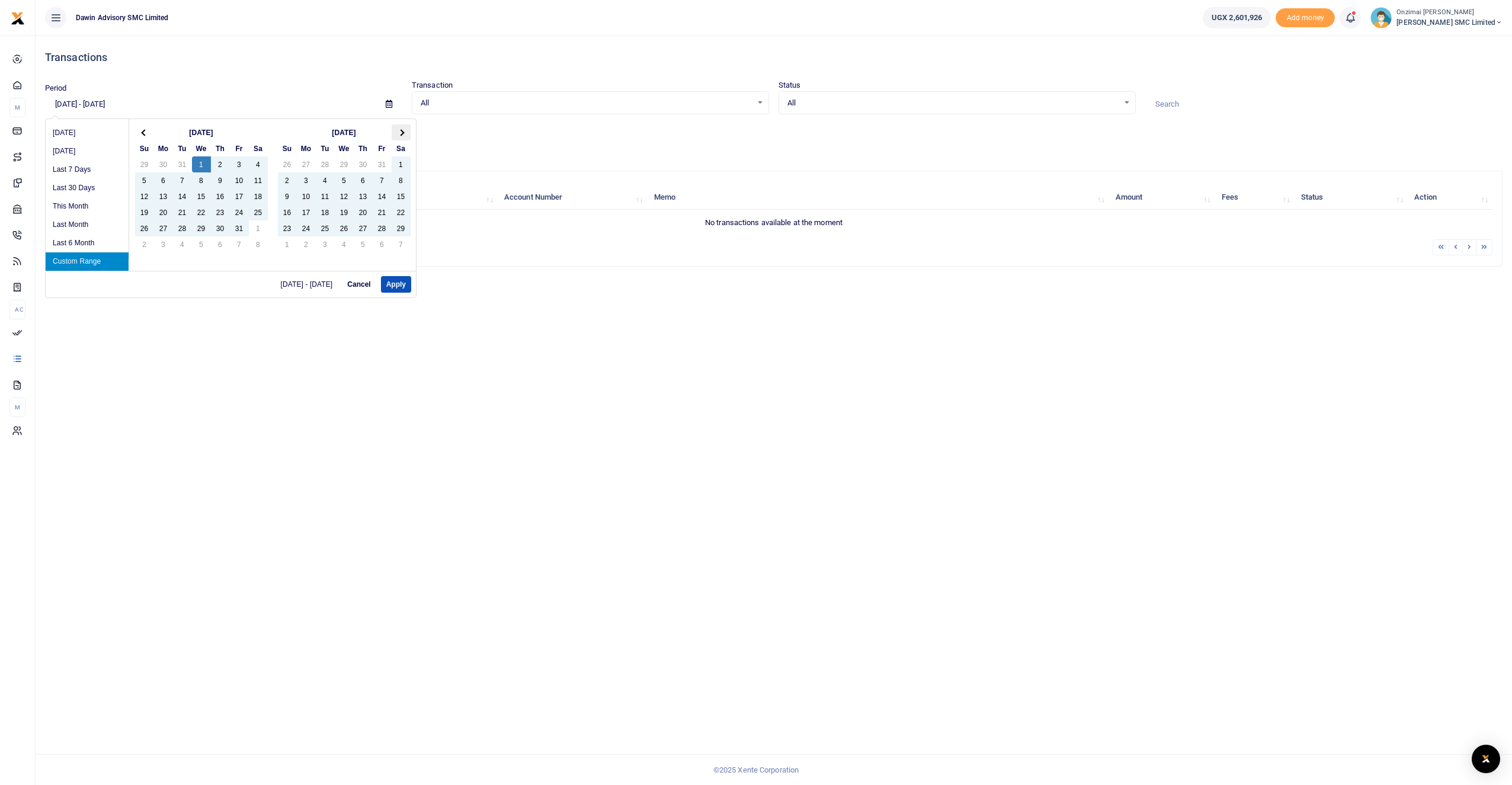
click at [399, 137] on th at bounding box center [401, 133] width 19 height 16
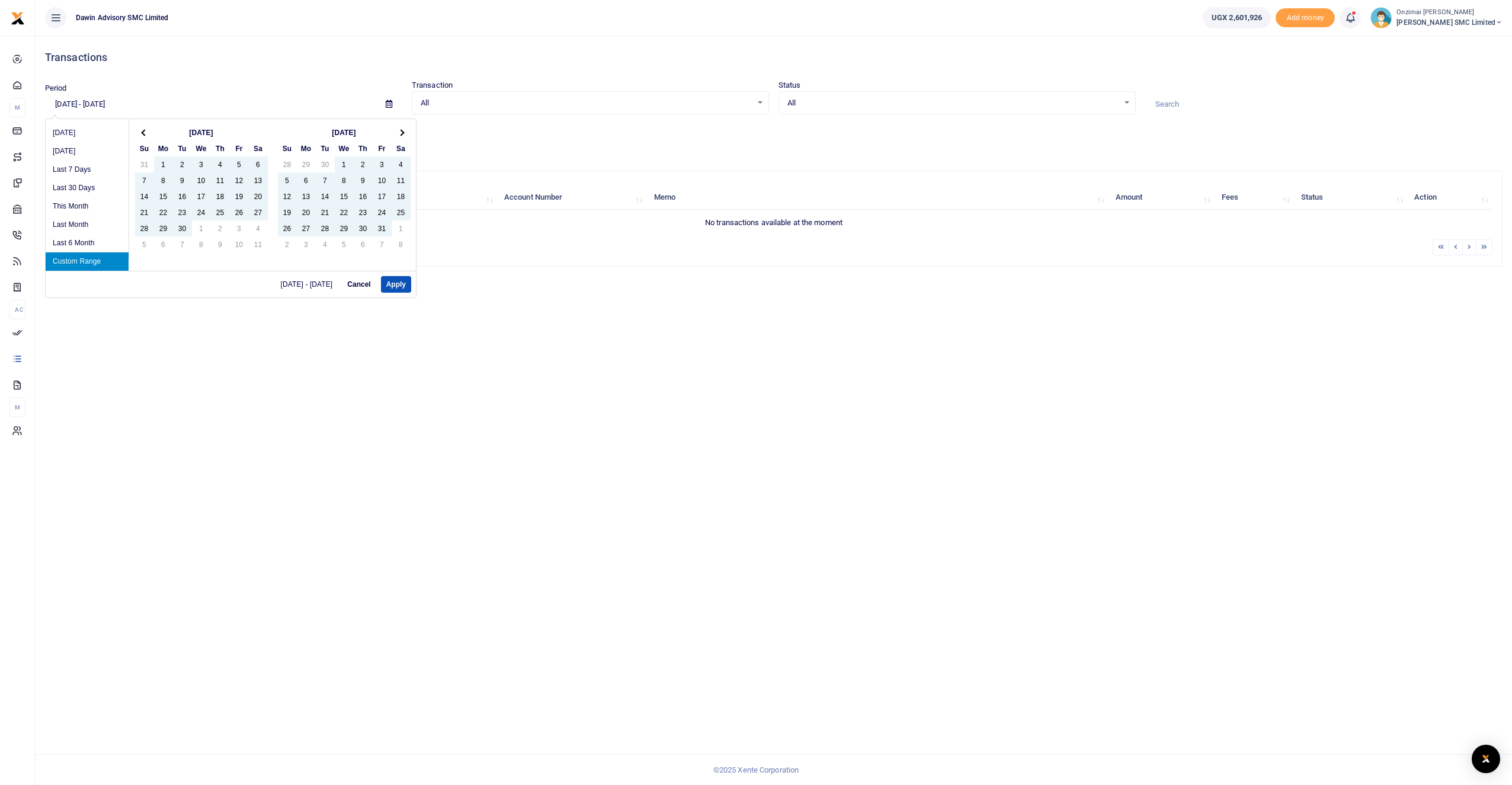
click at [399, 137] on th at bounding box center [401, 133] width 19 height 16
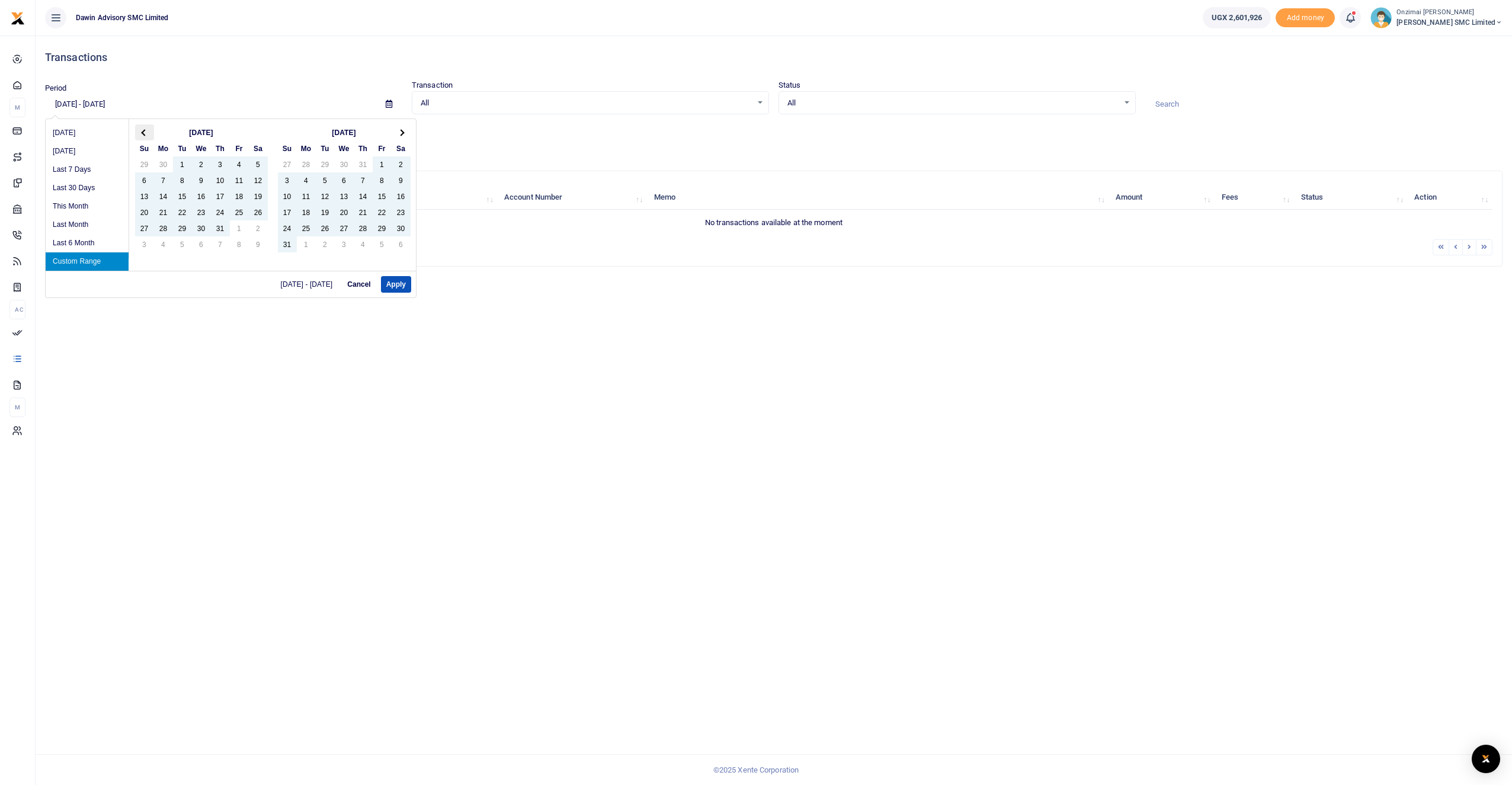
click at [142, 132] on span at bounding box center [144, 133] width 7 height 7
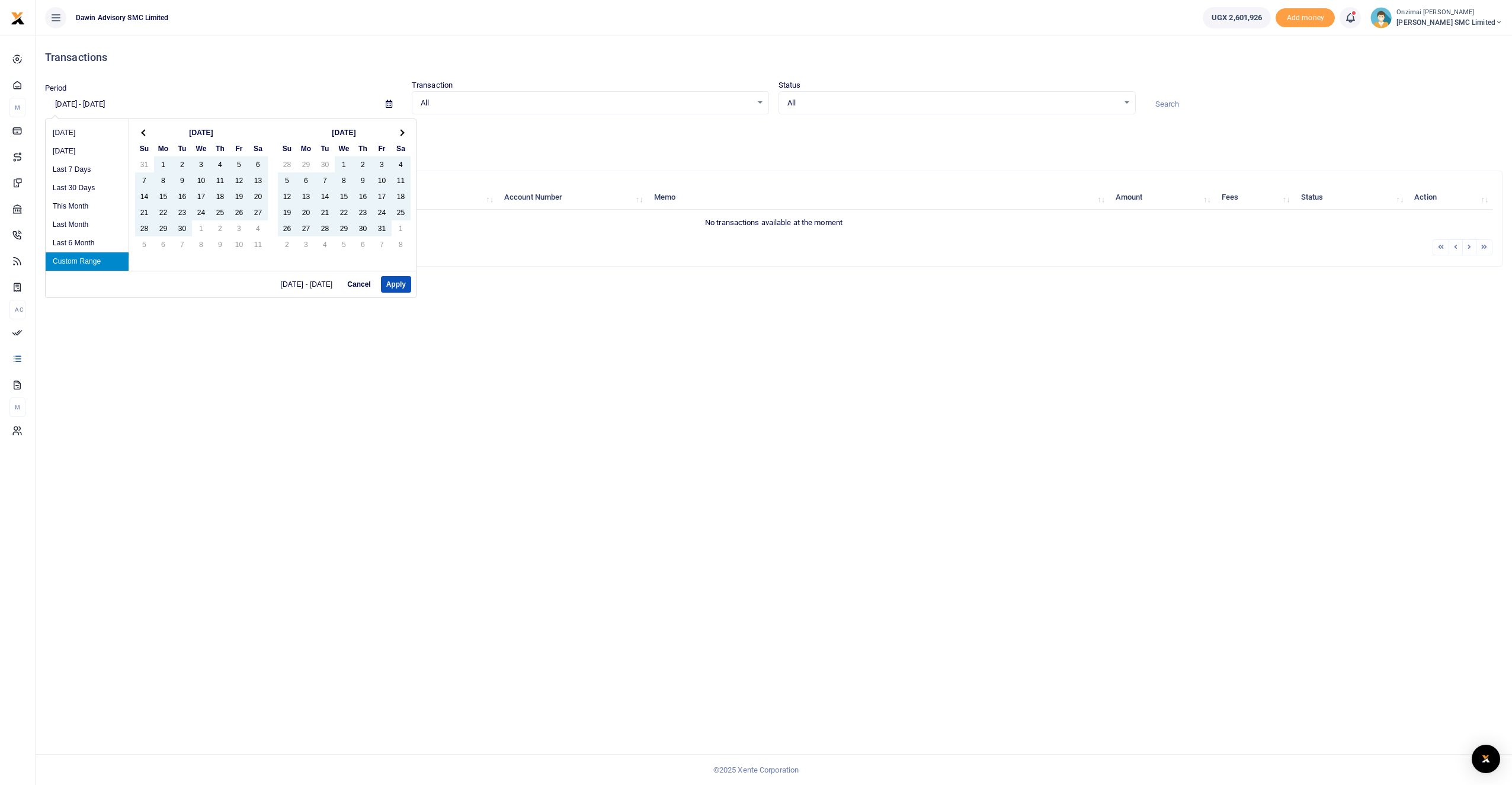
click at [142, 132] on span at bounding box center [144, 133] width 7 height 7
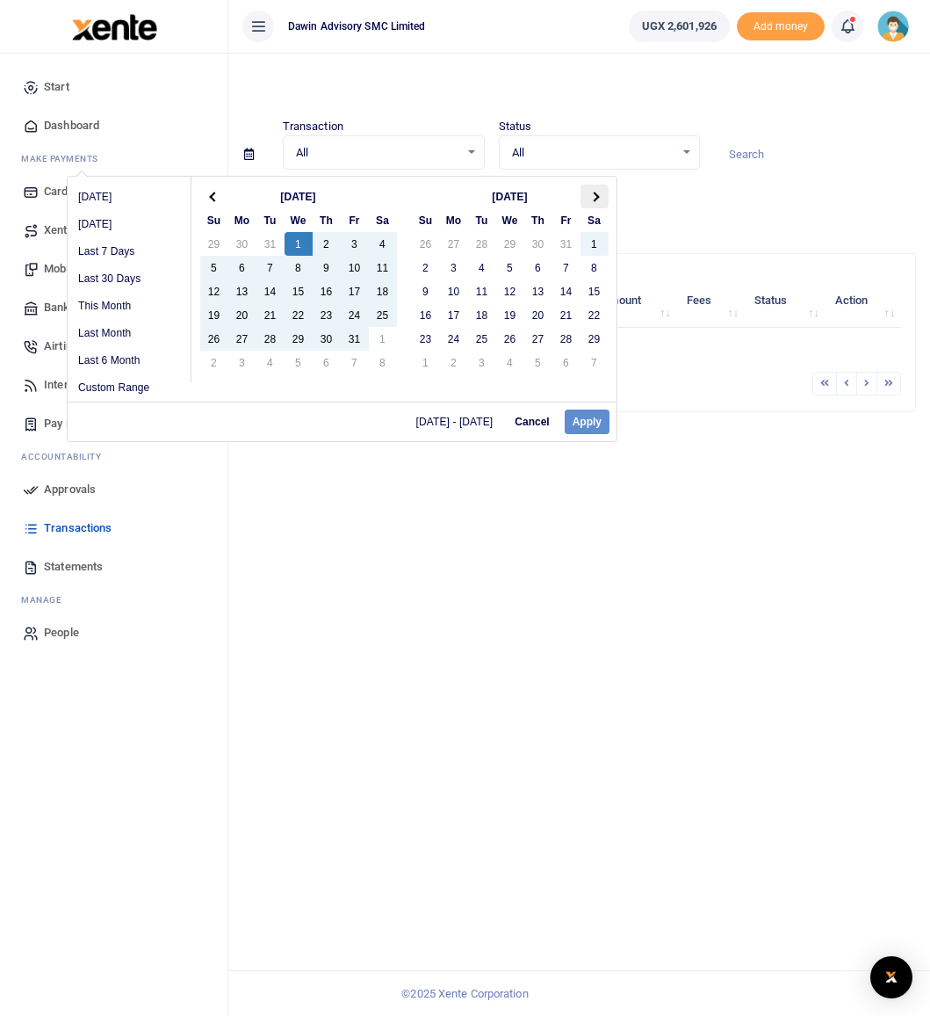
click at [600, 196] on th at bounding box center [595, 197] width 28 height 24
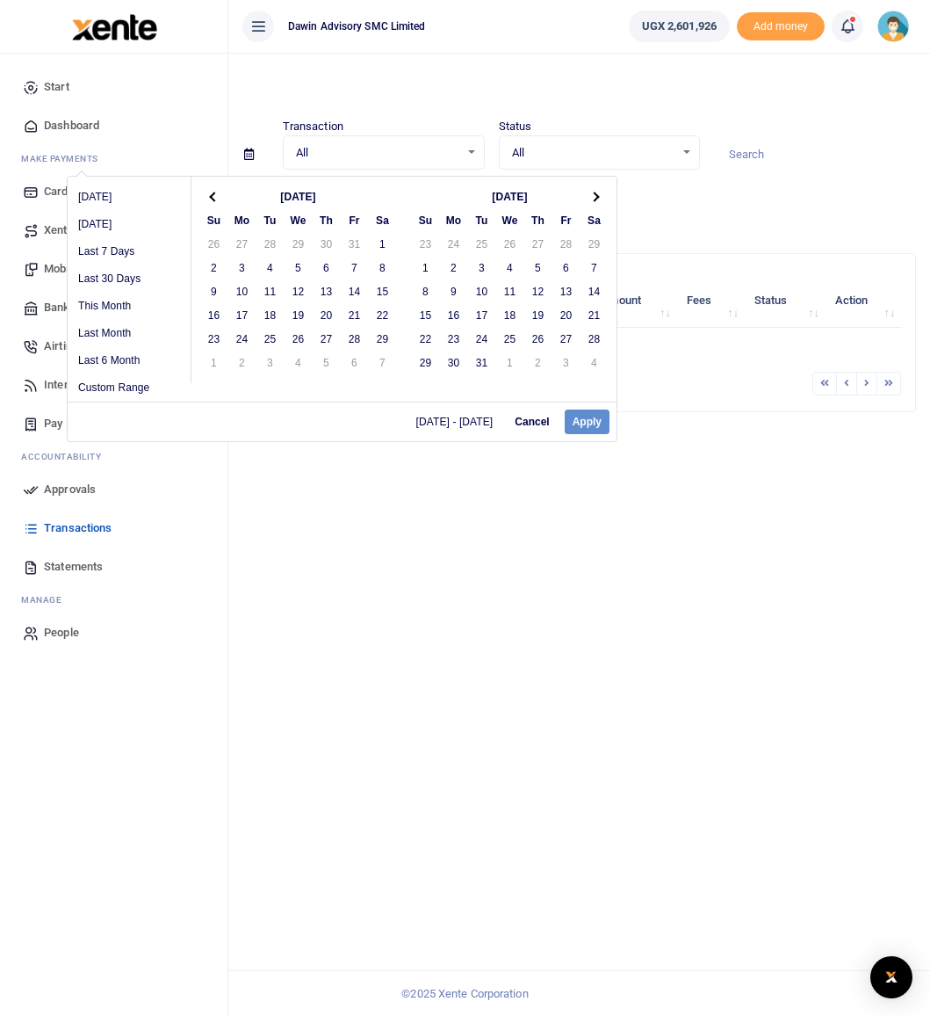
click at [600, 196] on th at bounding box center [595, 197] width 28 height 24
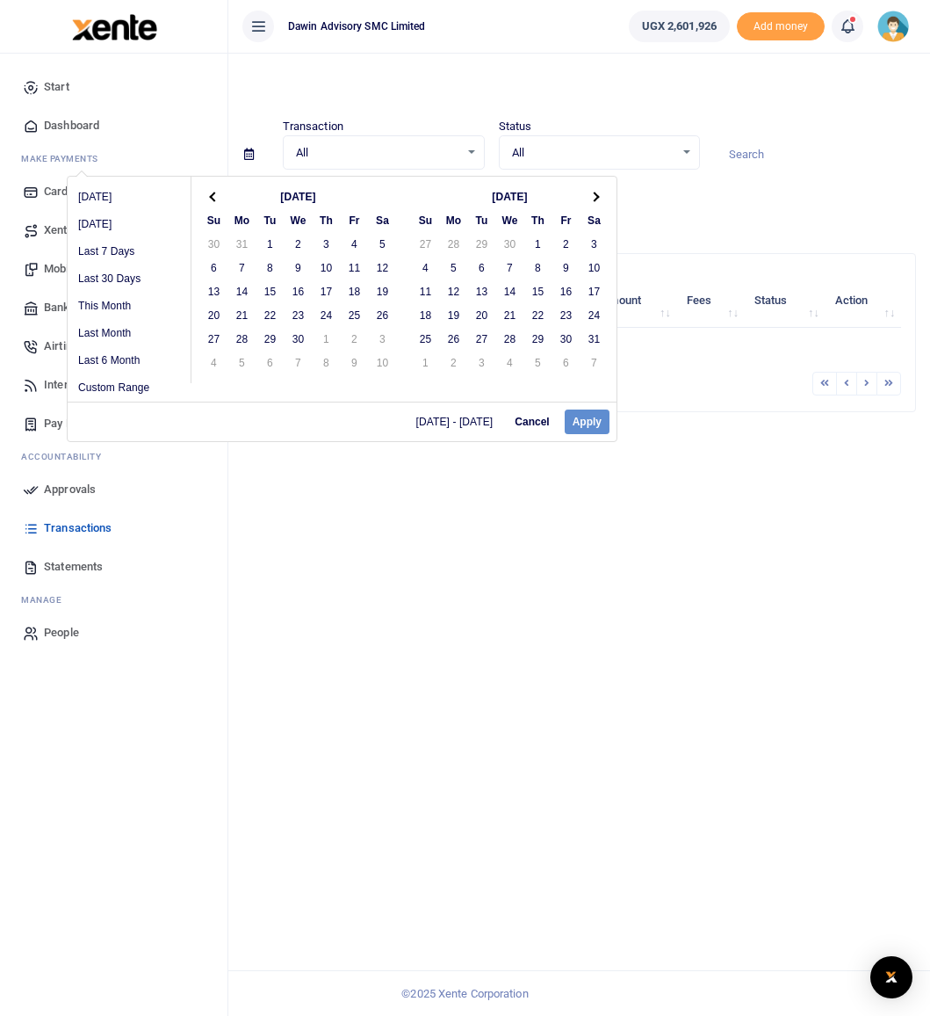
click at [600, 196] on th at bounding box center [595, 197] width 28 height 24
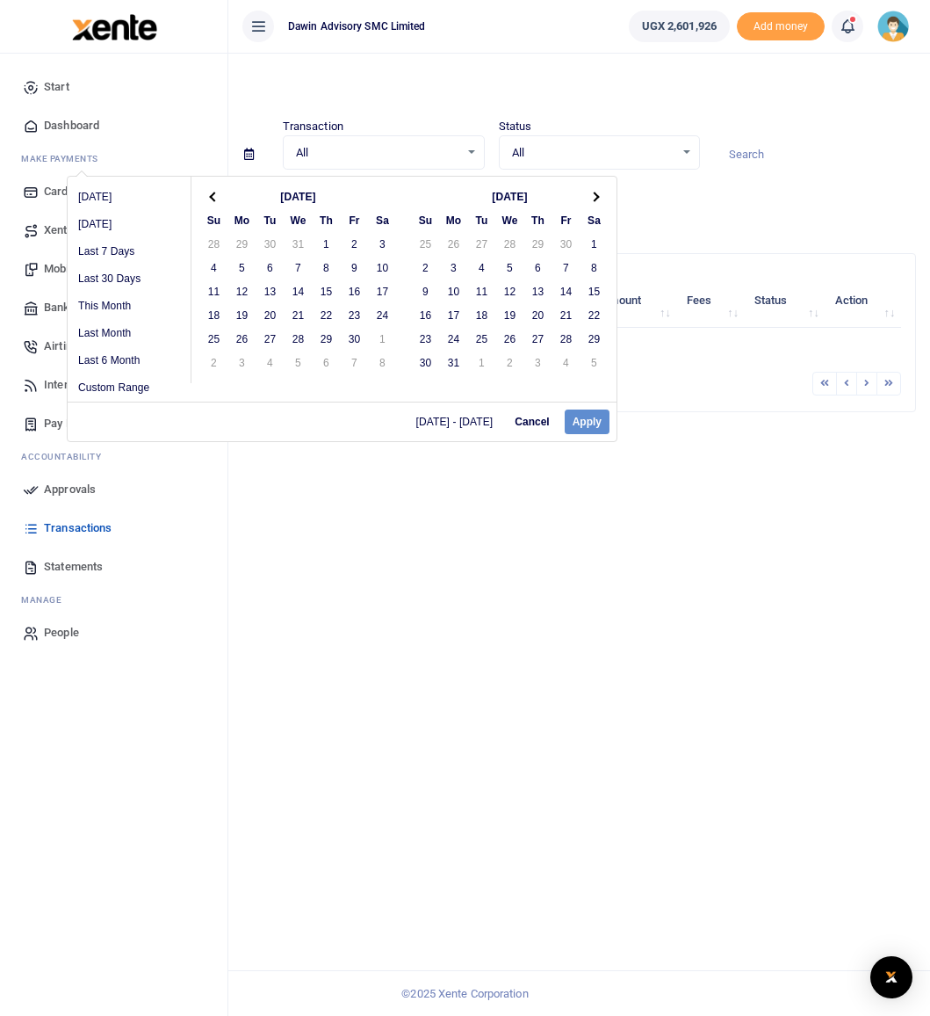
click at [600, 196] on th at bounding box center [595, 197] width 28 height 24
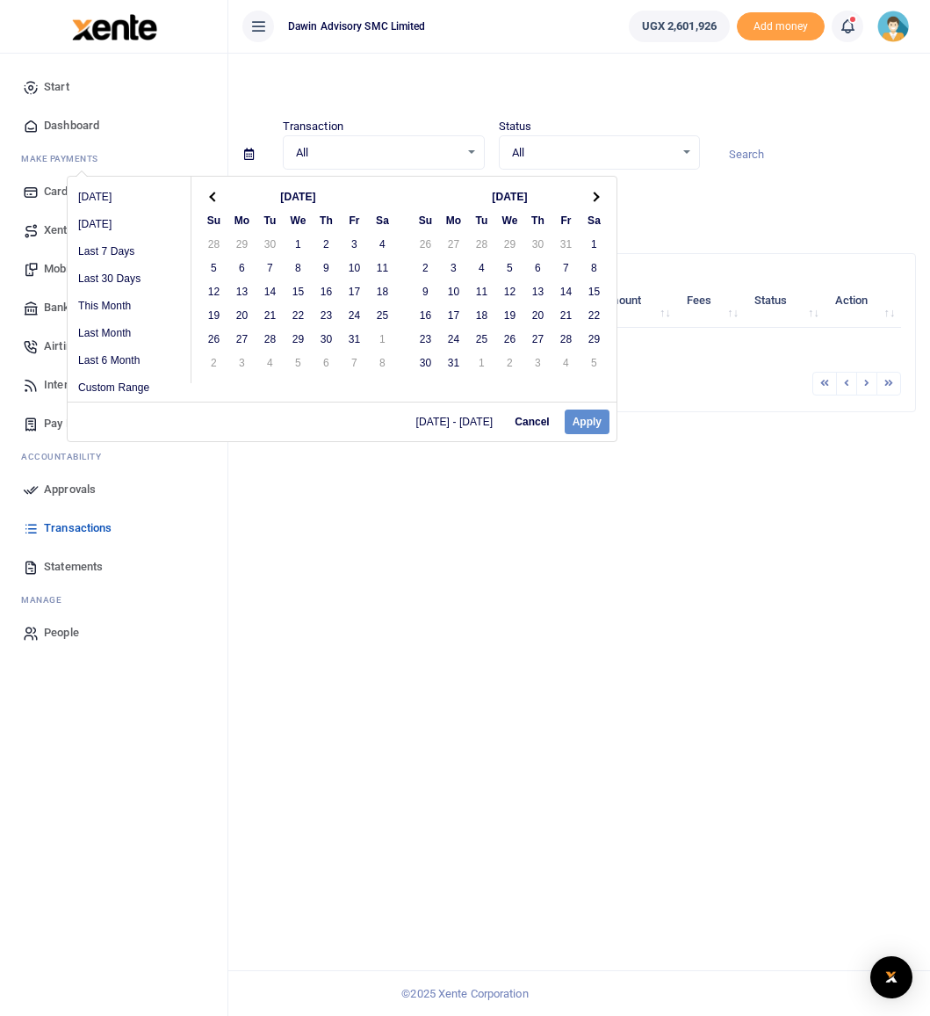
click at [600, 196] on th at bounding box center [595, 197] width 28 height 24
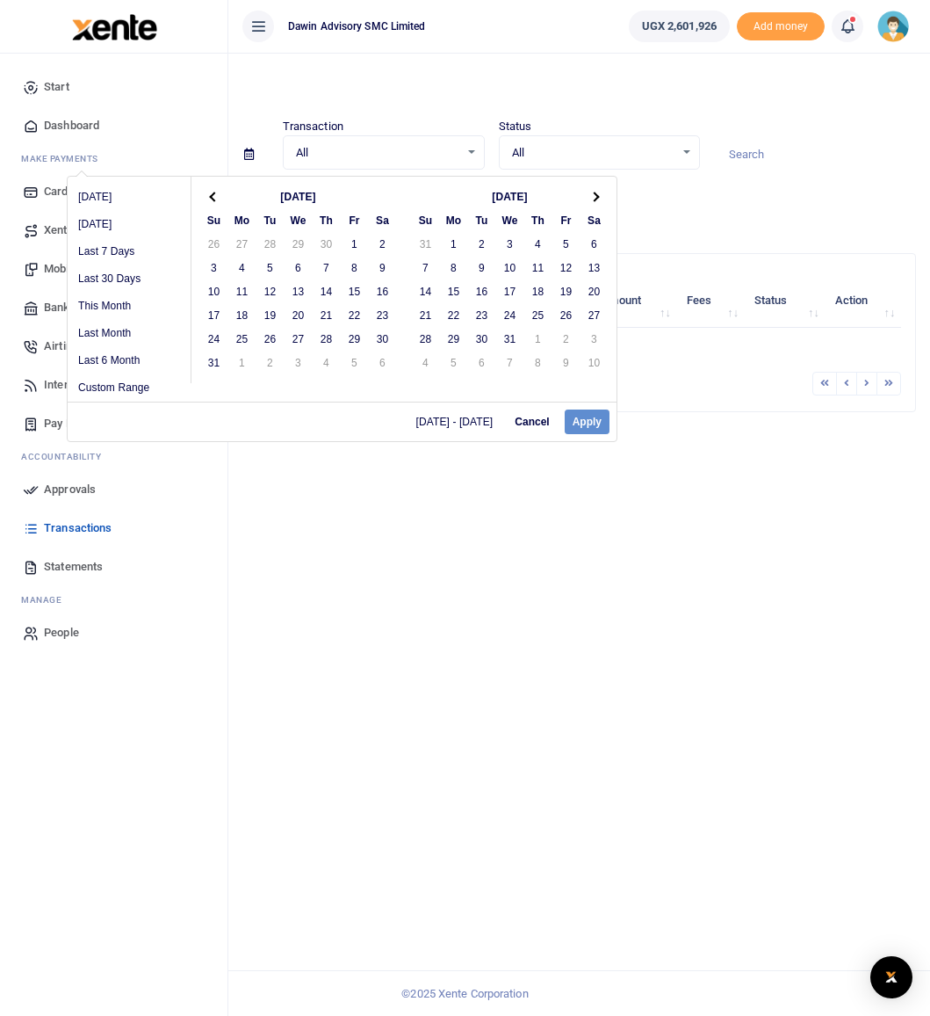
click at [600, 196] on th at bounding box center [595, 197] width 28 height 24
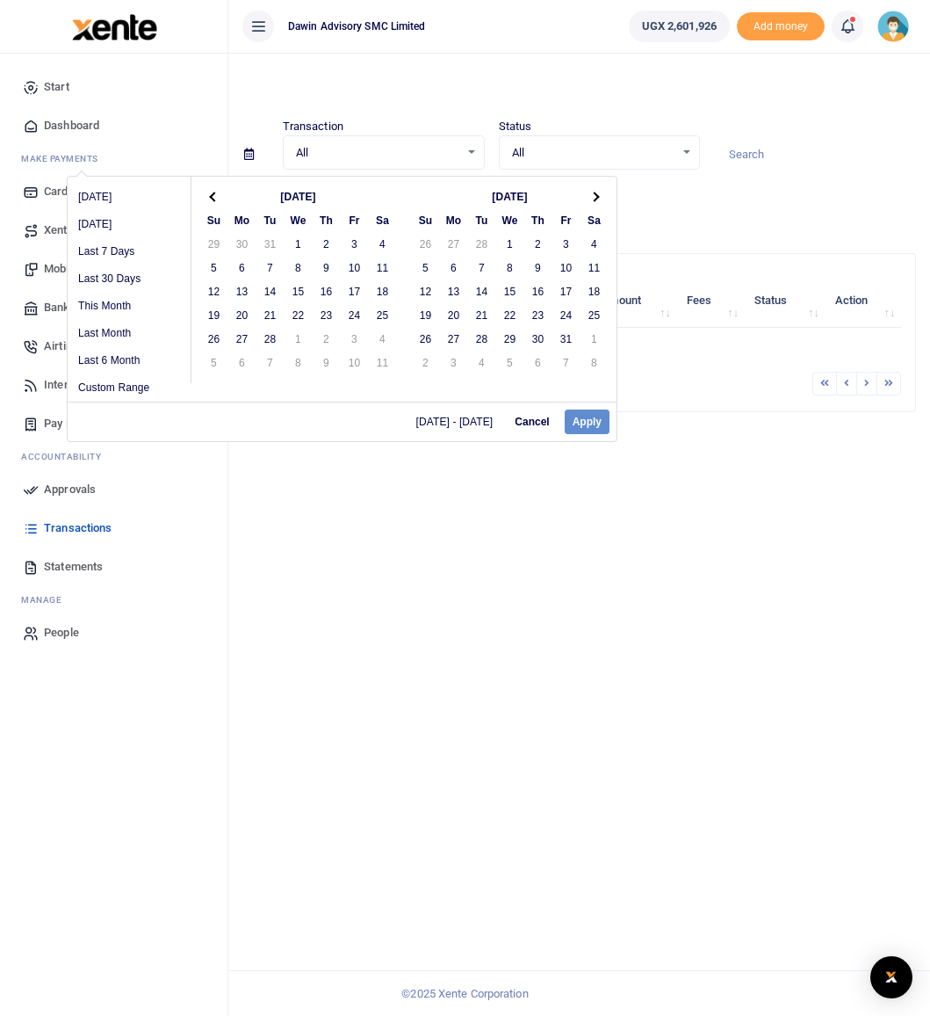
click at [600, 196] on th at bounding box center [595, 197] width 28 height 24
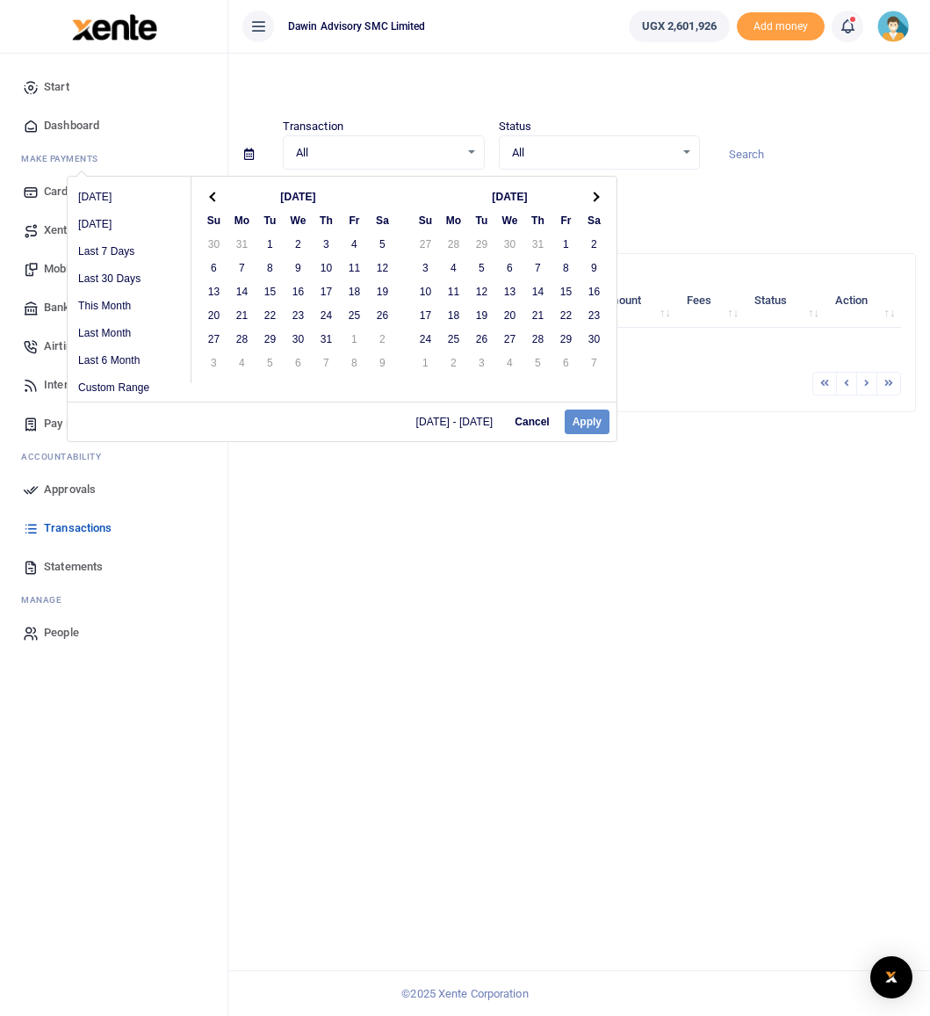
click at [600, 196] on th at bounding box center [595, 197] width 28 height 24
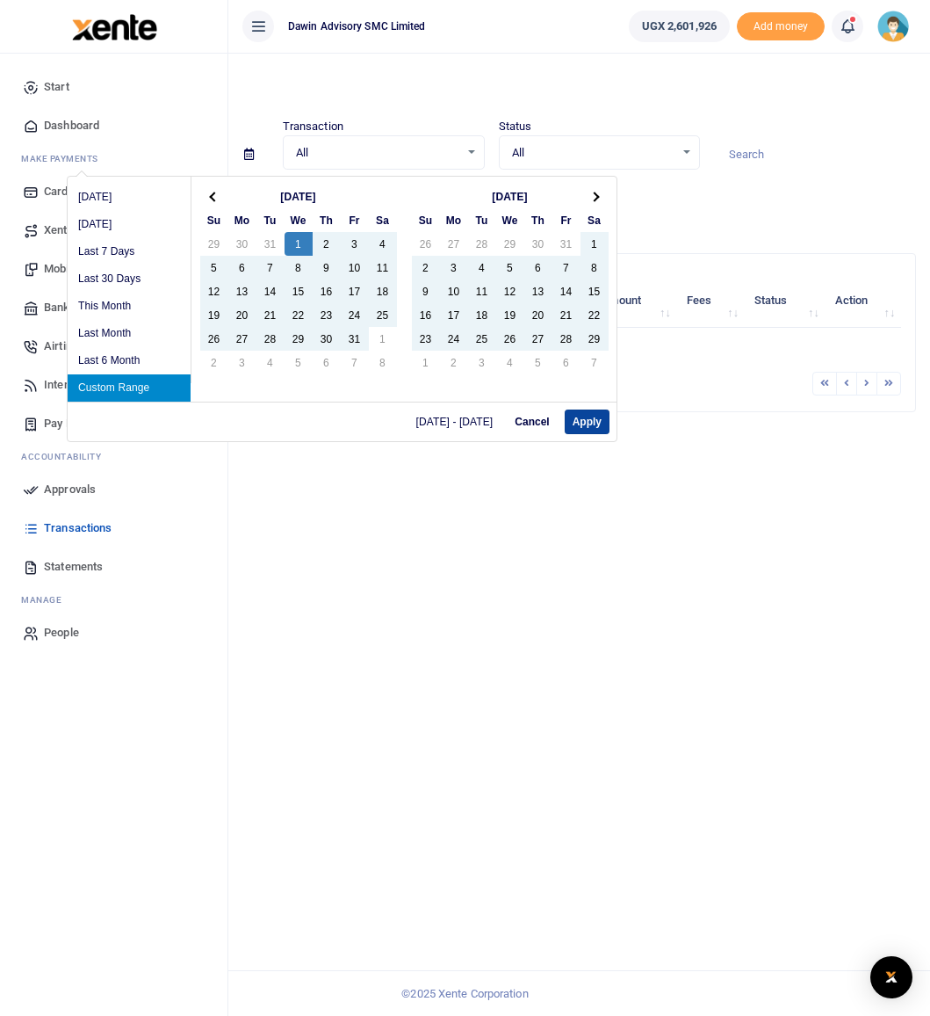
click at [584, 417] on button "Apply" at bounding box center [587, 421] width 45 height 25
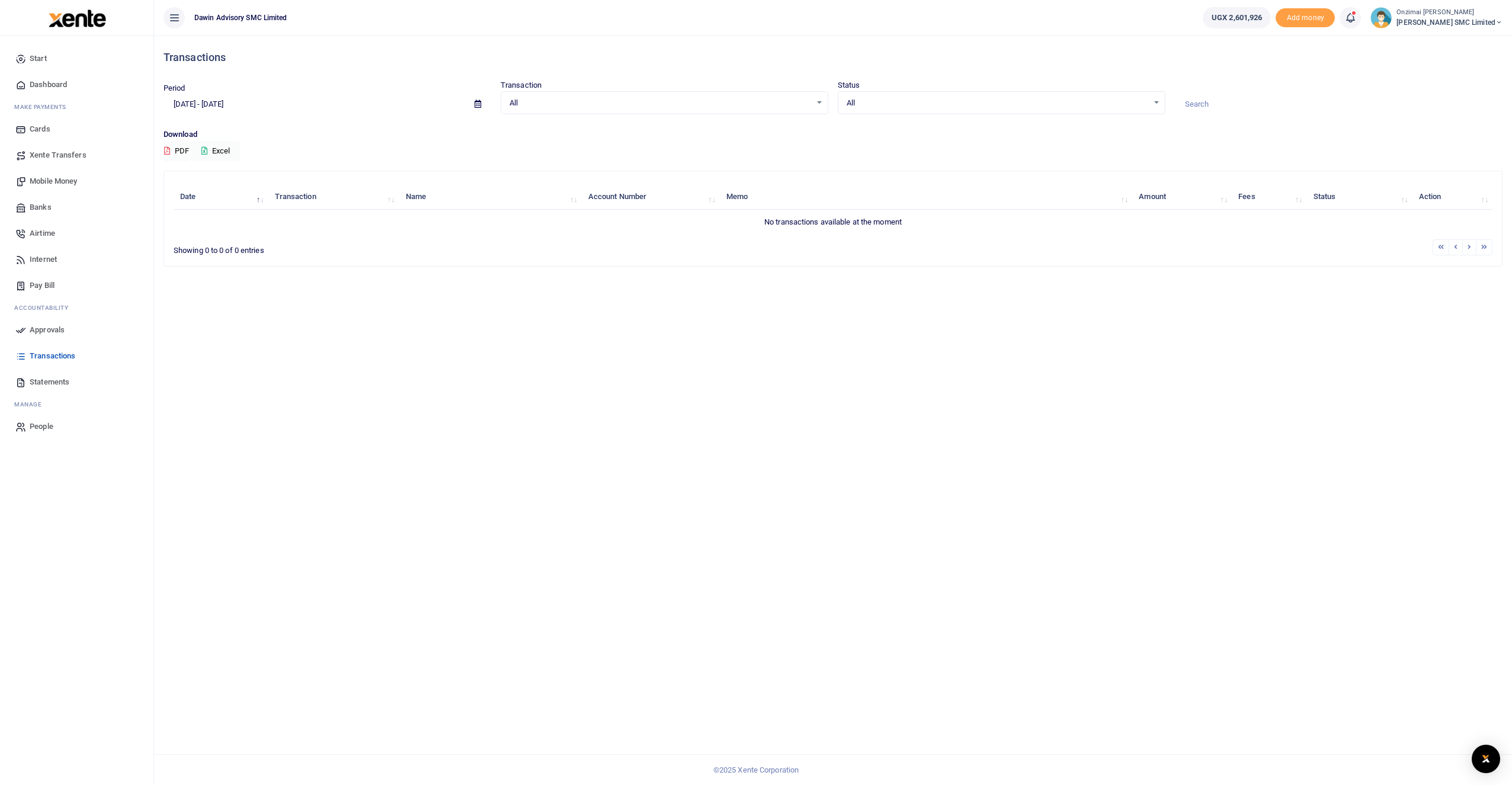
click at [479, 105] on icon at bounding box center [478, 103] width 7 height 7
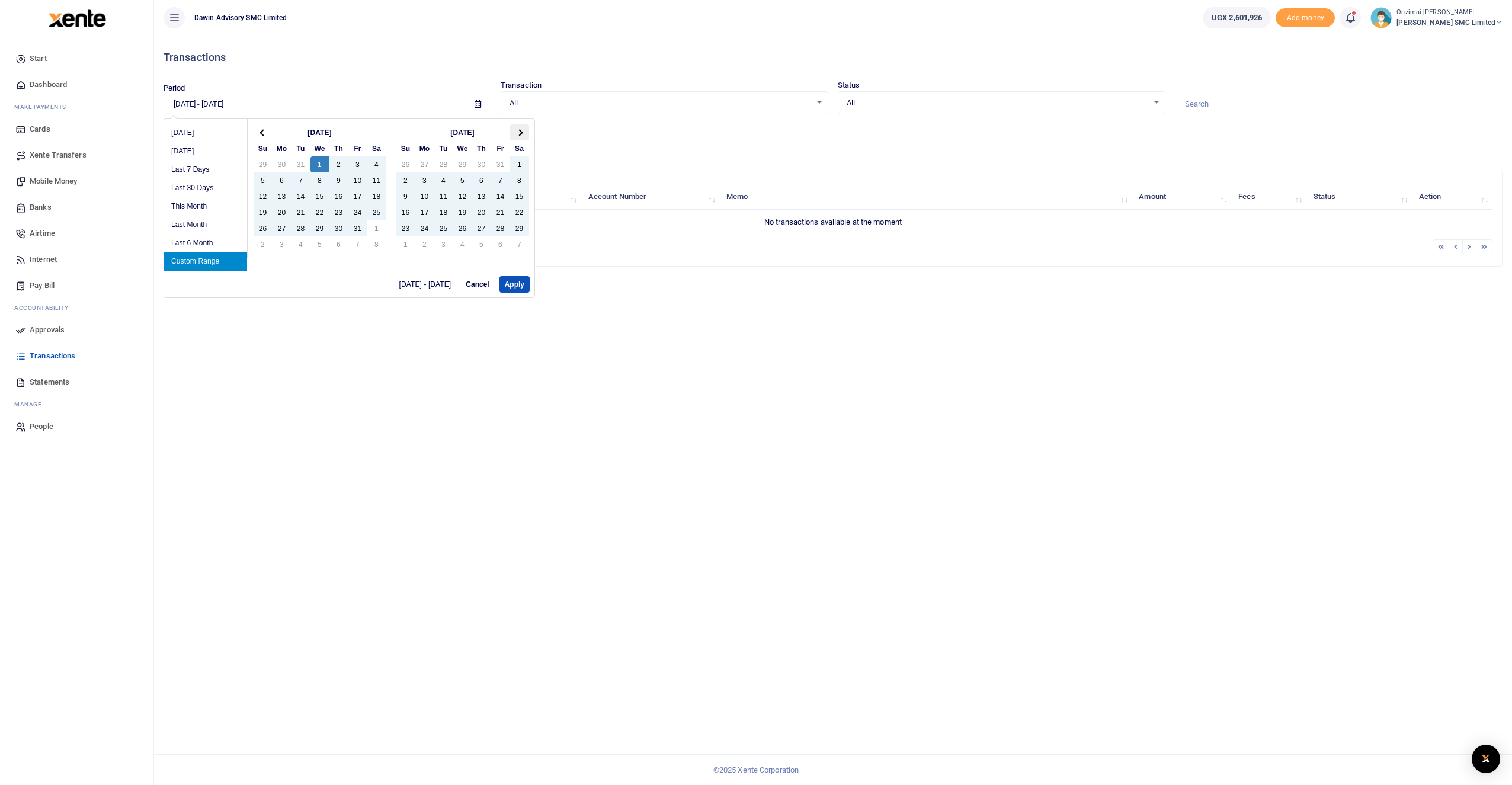
click at [523, 134] on th at bounding box center [519, 133] width 19 height 16
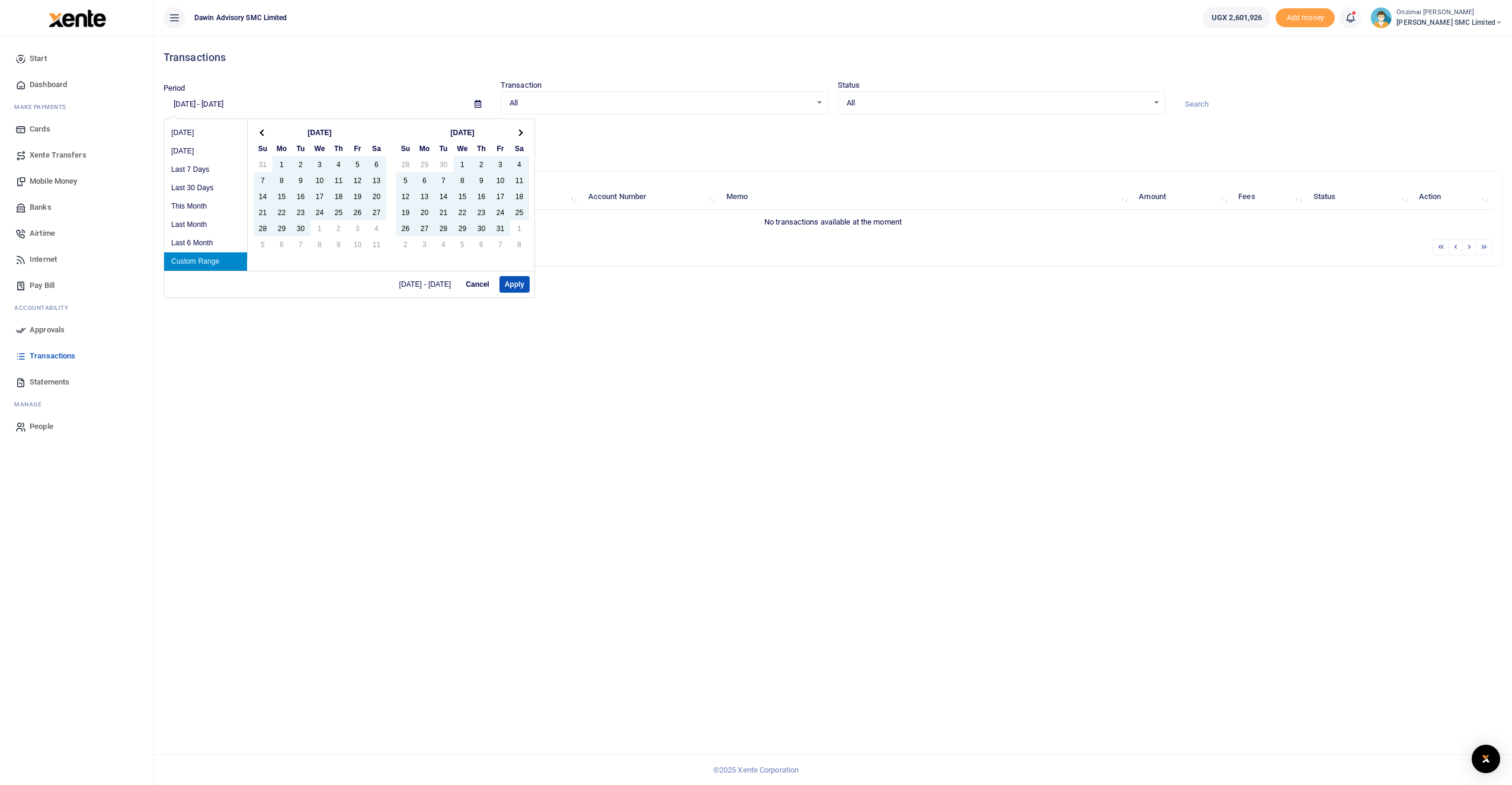
click at [523, 134] on th at bounding box center [519, 133] width 19 height 16
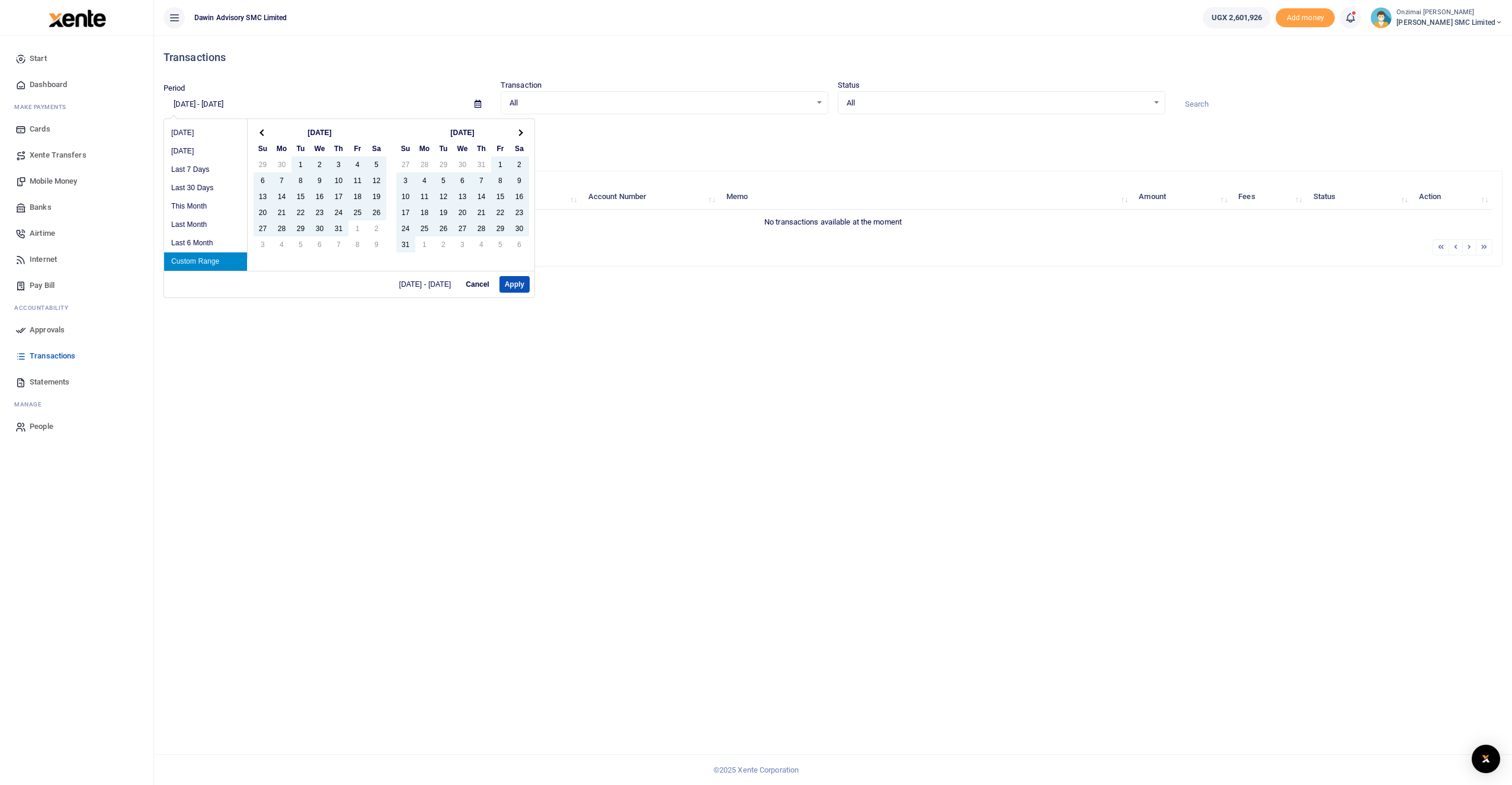
click at [523, 134] on th at bounding box center [519, 133] width 19 height 16
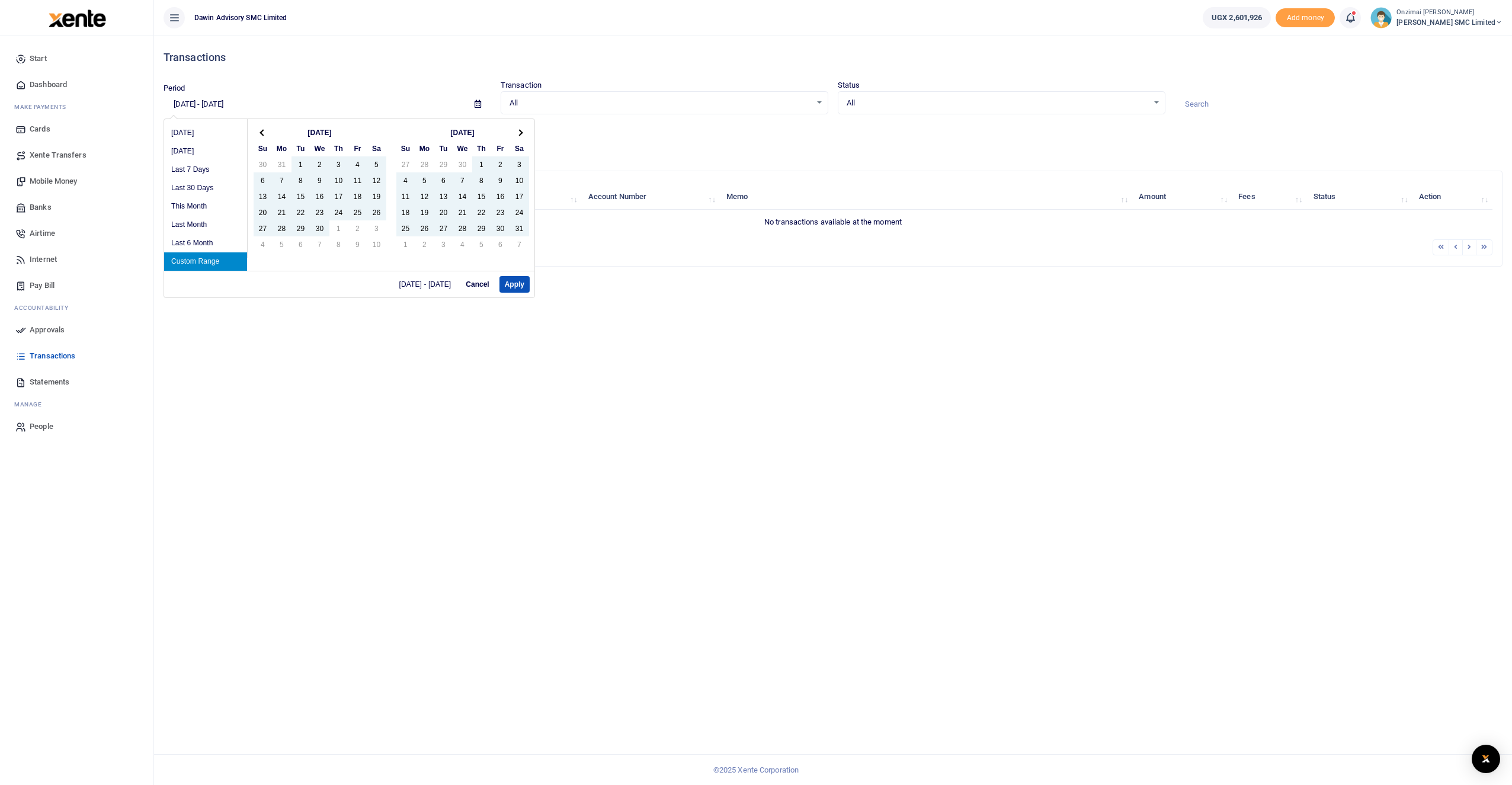
click at [523, 134] on th at bounding box center [519, 133] width 19 height 16
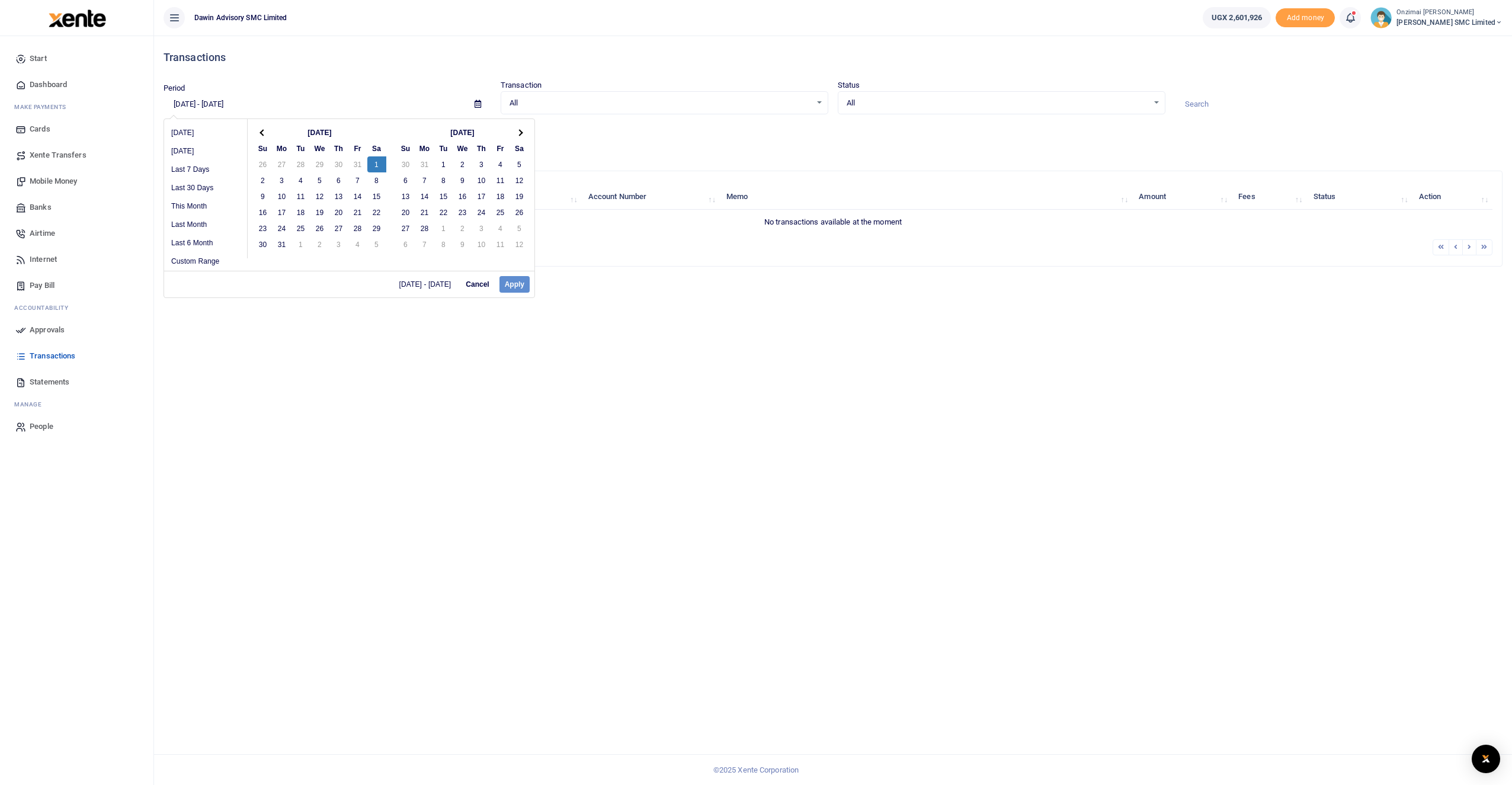
click at [520, 133] on span at bounding box center [519, 133] width 7 height 7
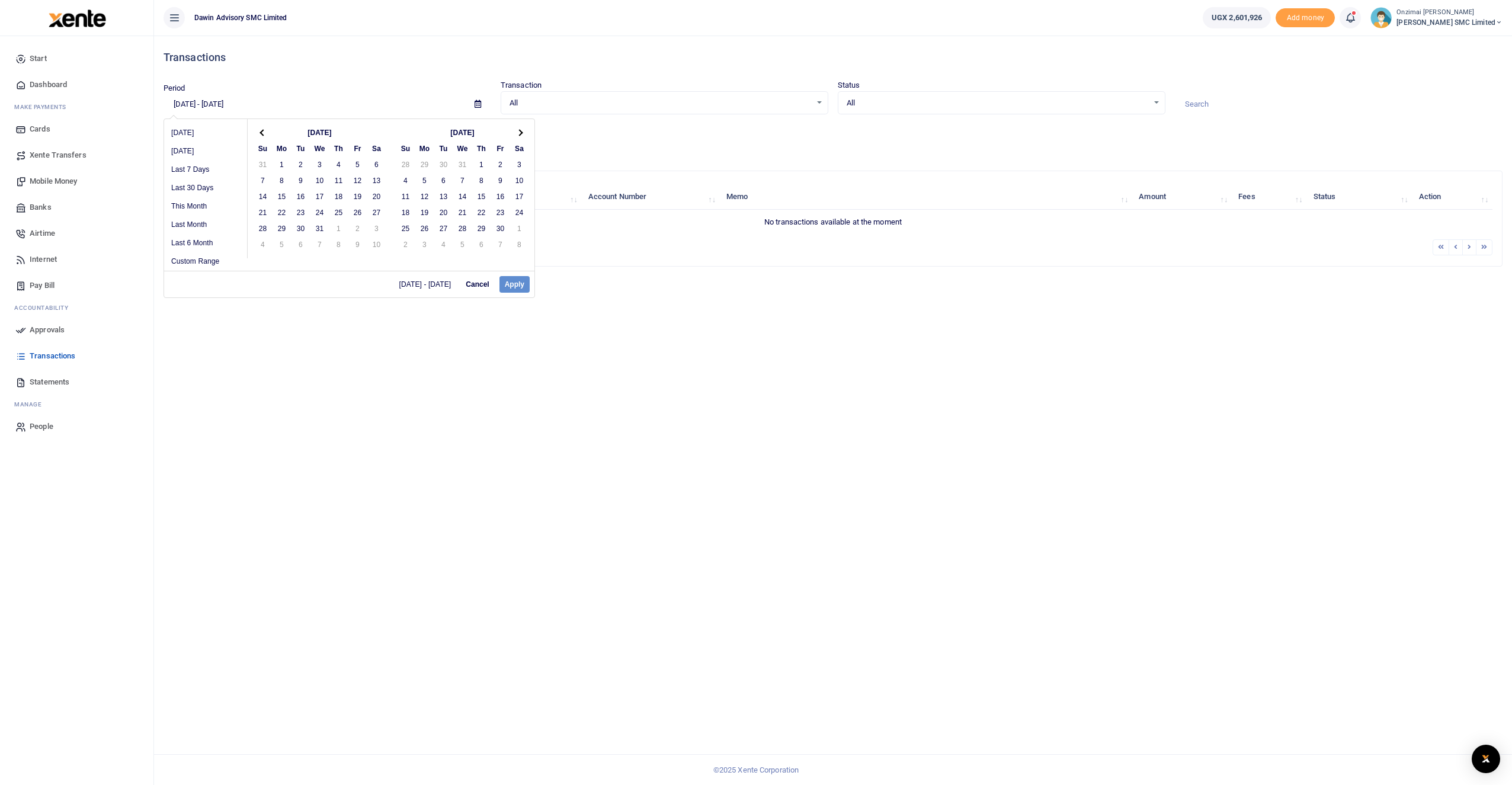
click at [520, 133] on span at bounding box center [519, 133] width 7 height 7
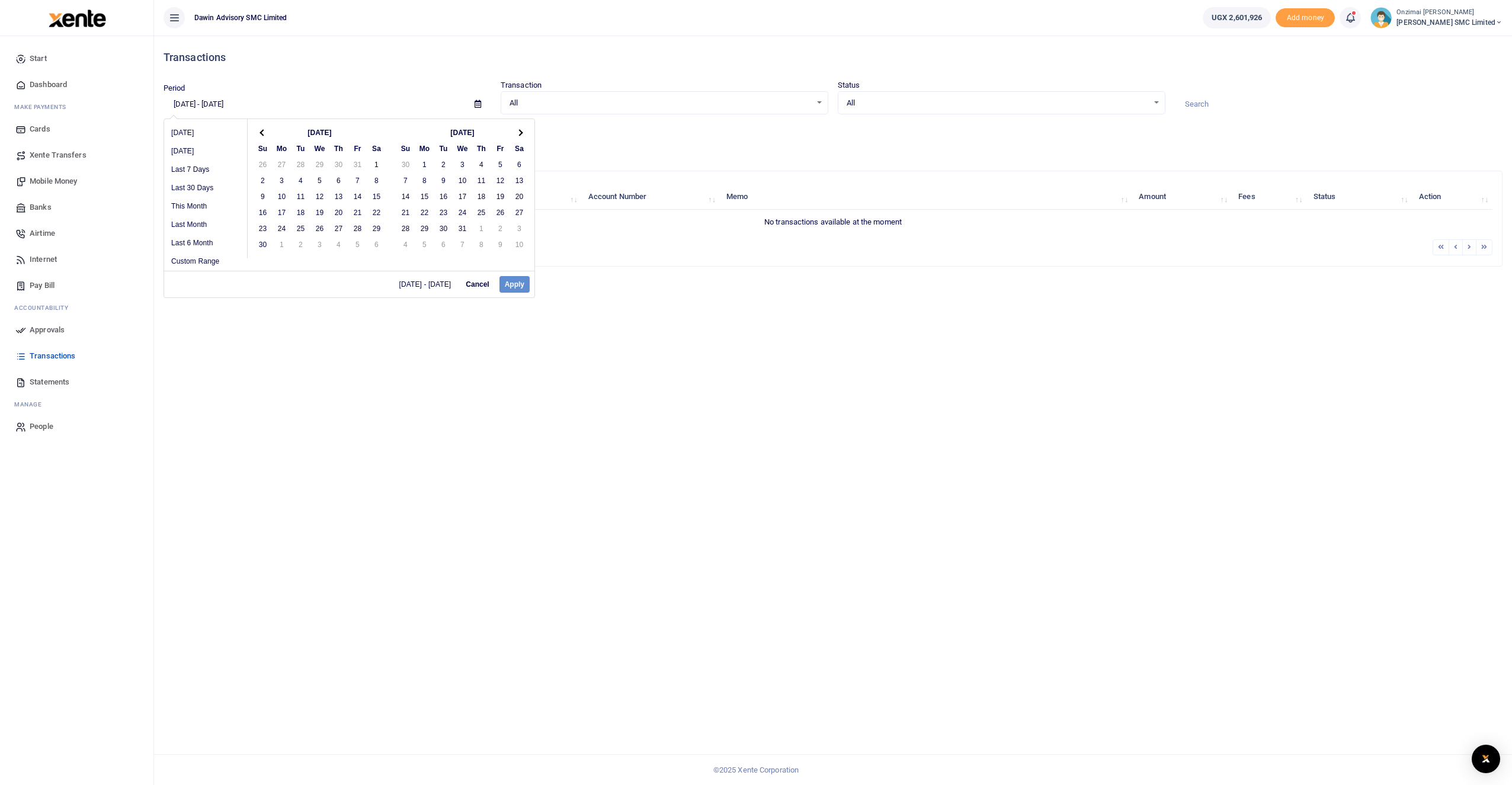
click at [520, 133] on span at bounding box center [519, 133] width 7 height 7
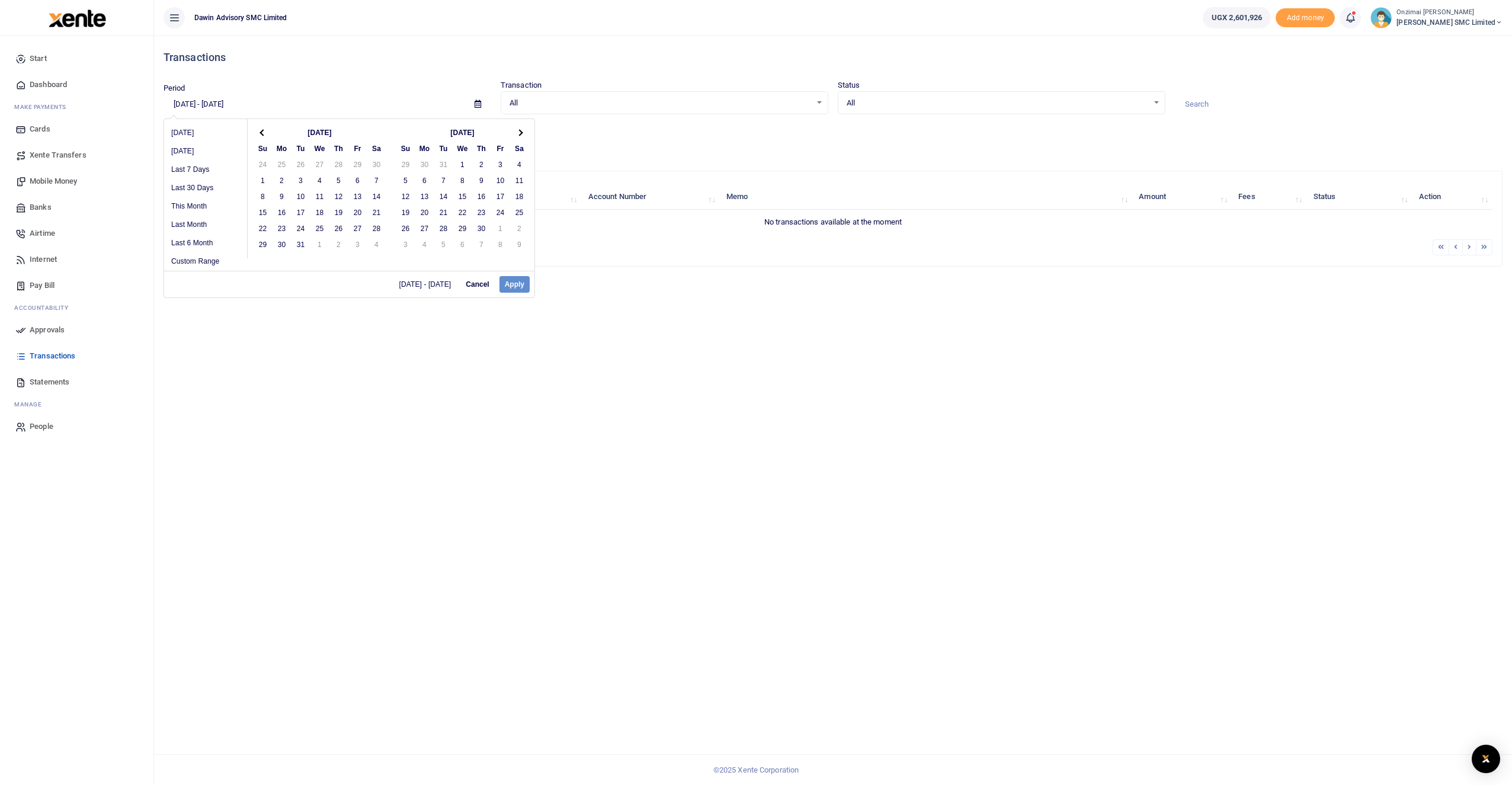
click at [520, 133] on span at bounding box center [519, 133] width 7 height 7
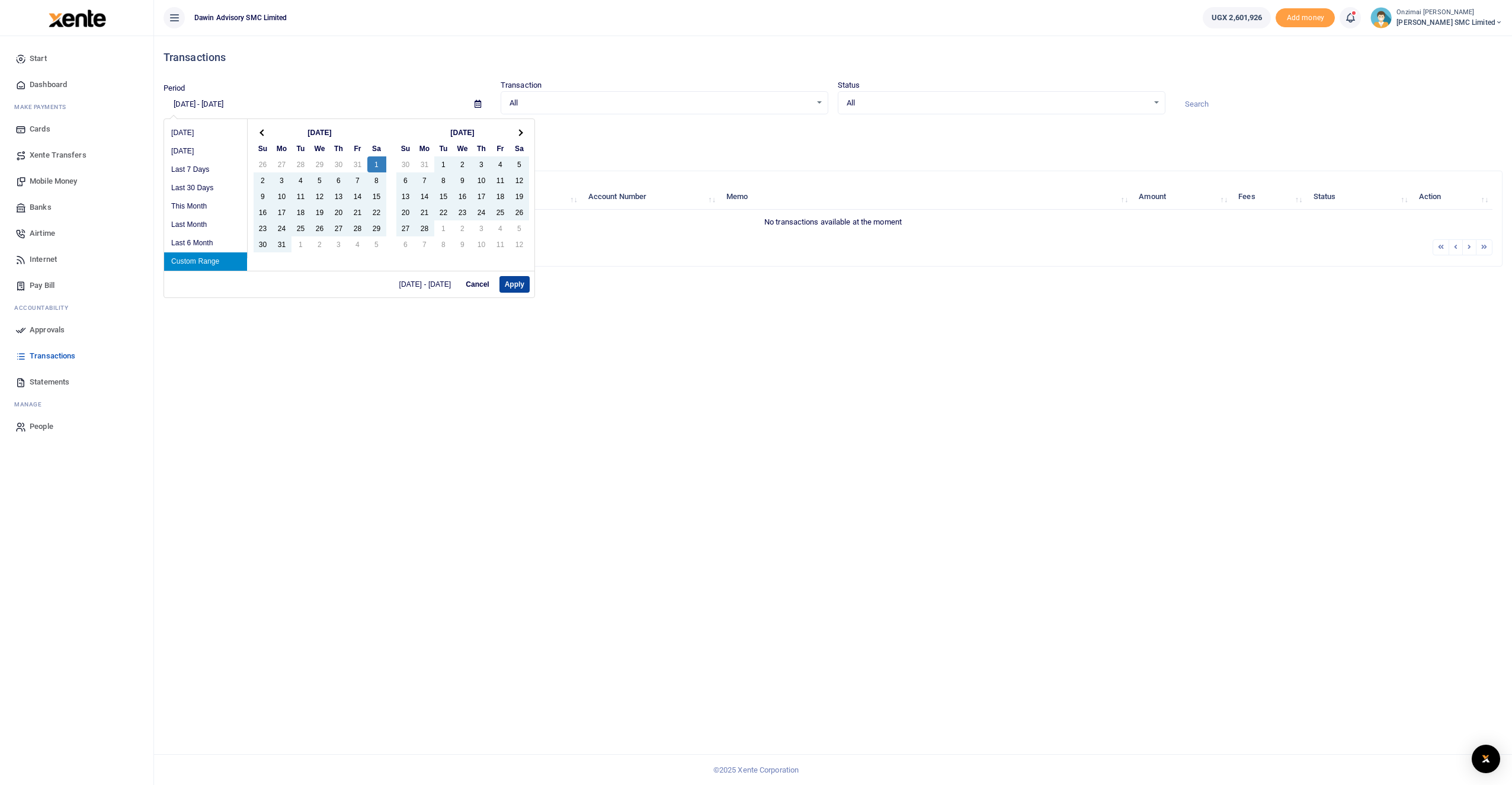
click at [519, 285] on button "Apply" at bounding box center [515, 284] width 30 height 17
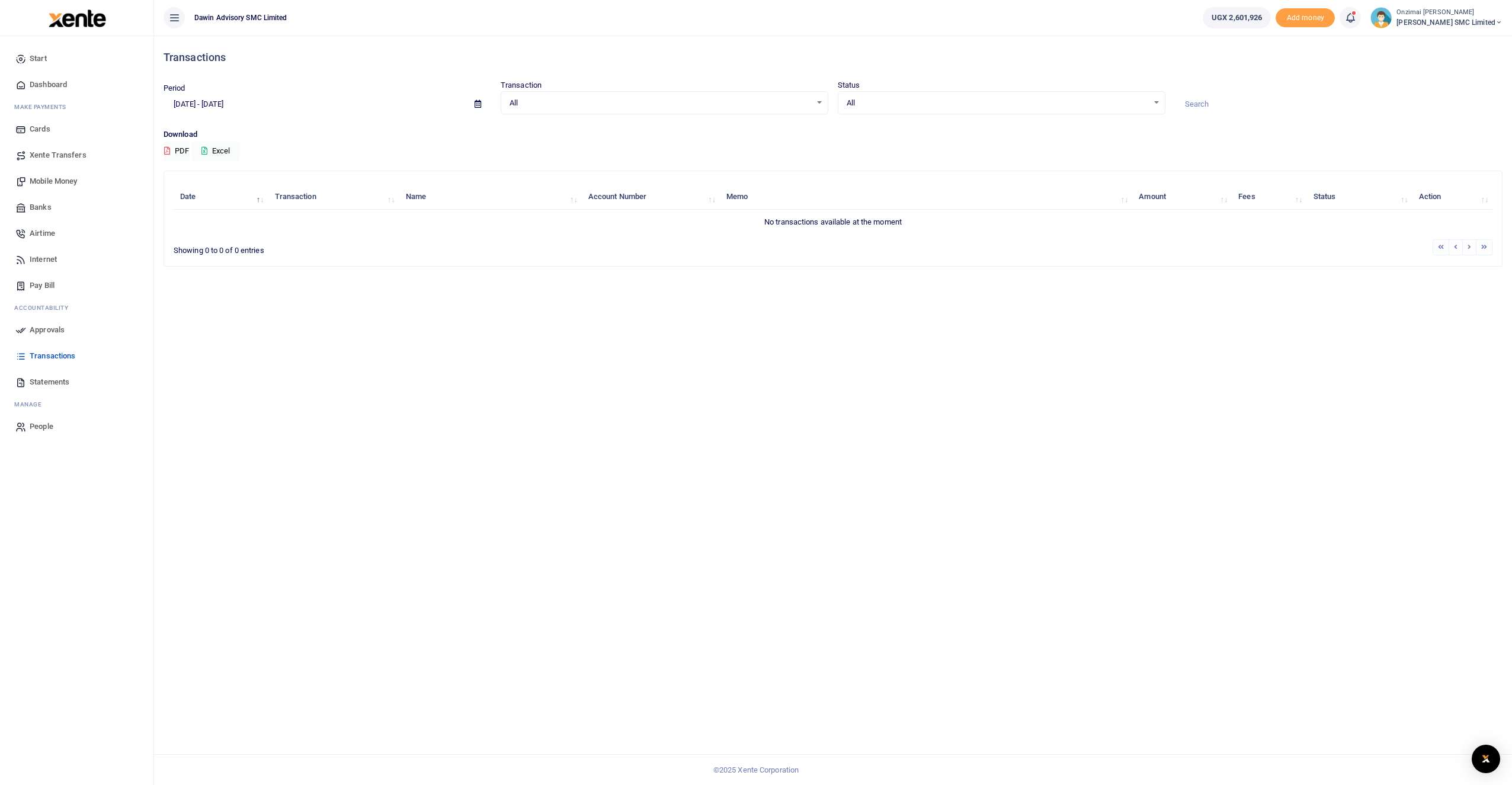
click at [476, 104] on icon at bounding box center [478, 103] width 7 height 7
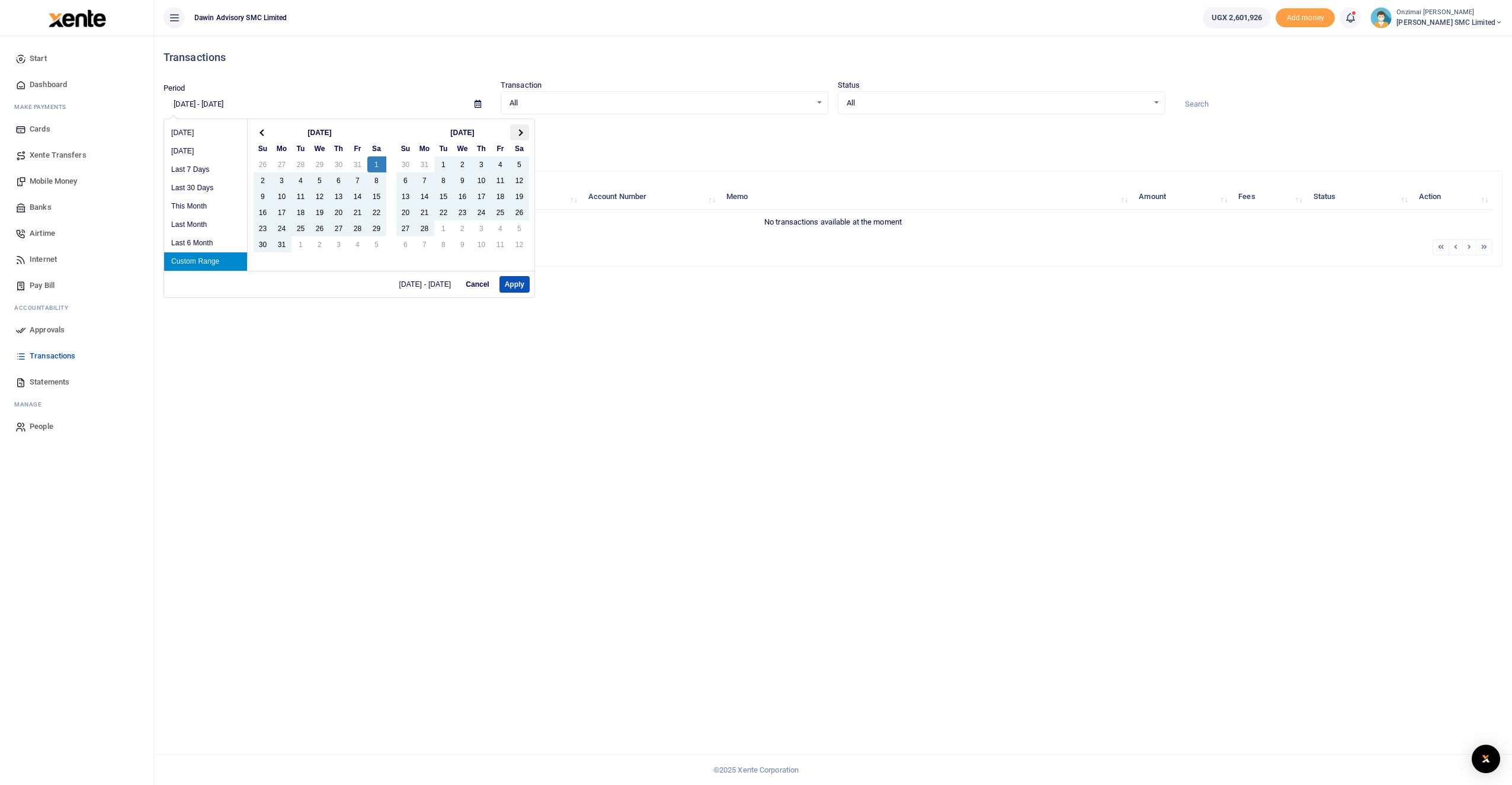
click at [518, 134] on span at bounding box center [519, 133] width 7 height 7
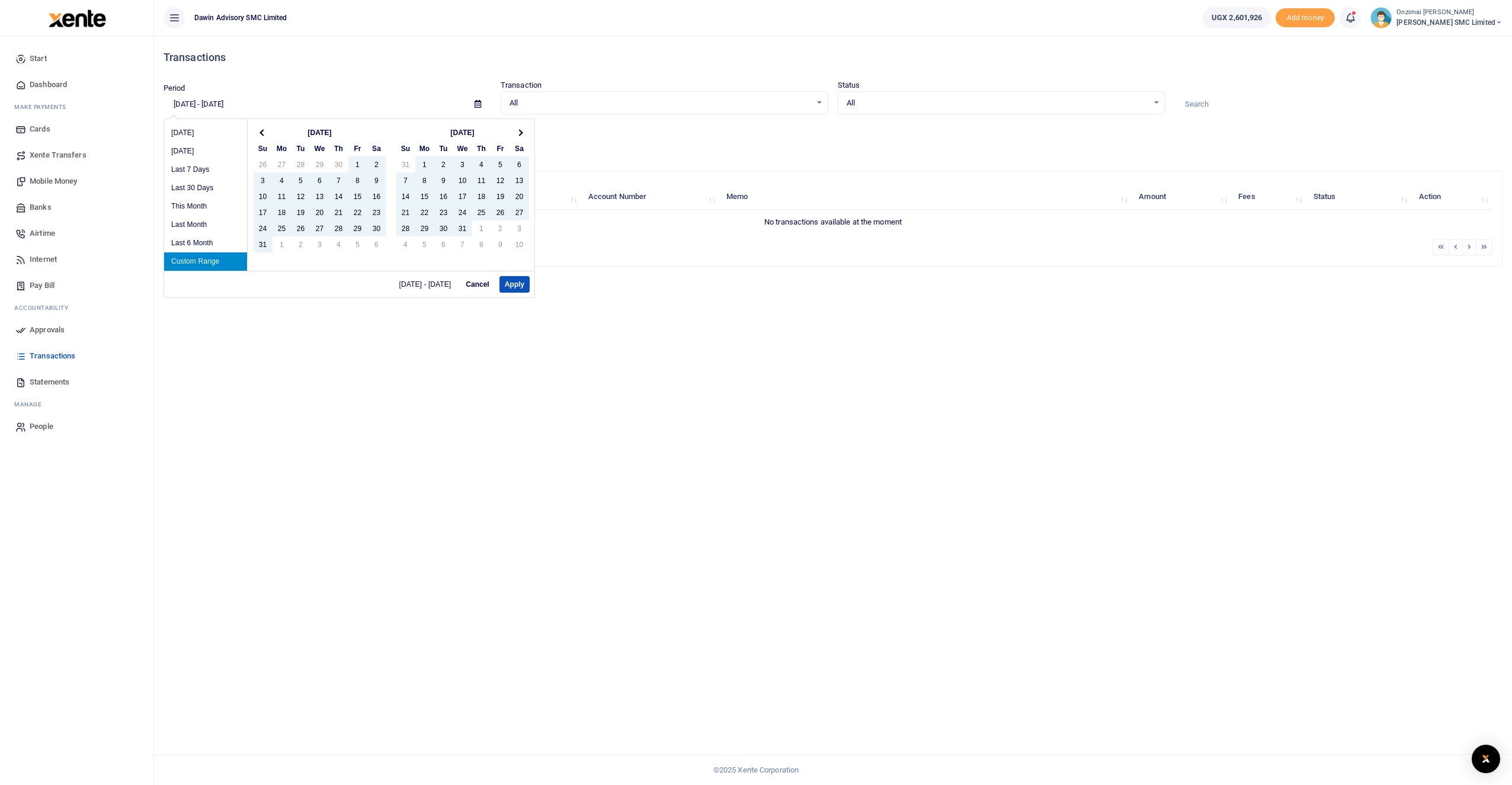
click at [518, 134] on span at bounding box center [519, 133] width 7 height 7
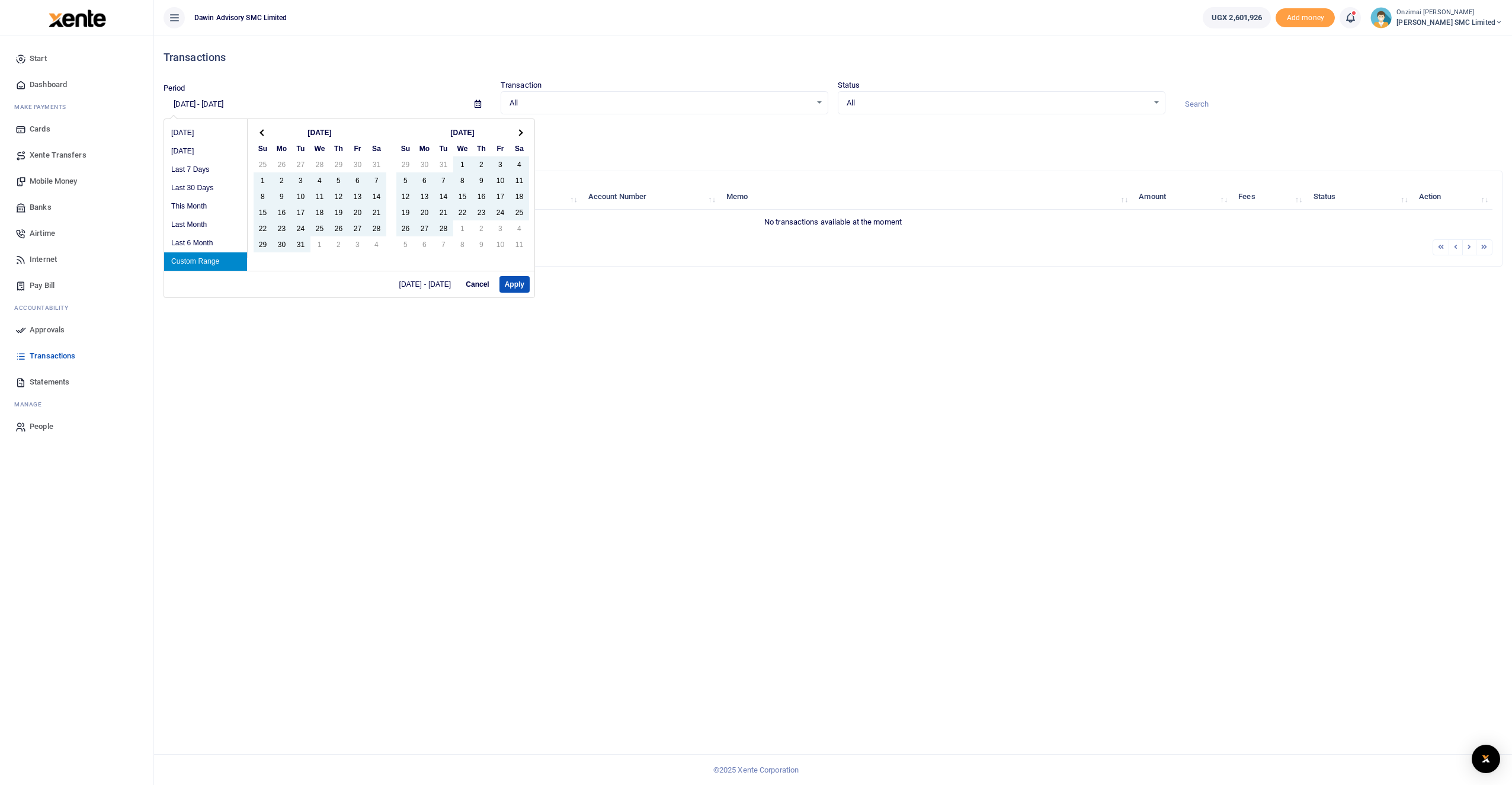
click at [518, 134] on span at bounding box center [519, 133] width 7 height 7
click at [262, 133] on span at bounding box center [263, 133] width 7 height 7
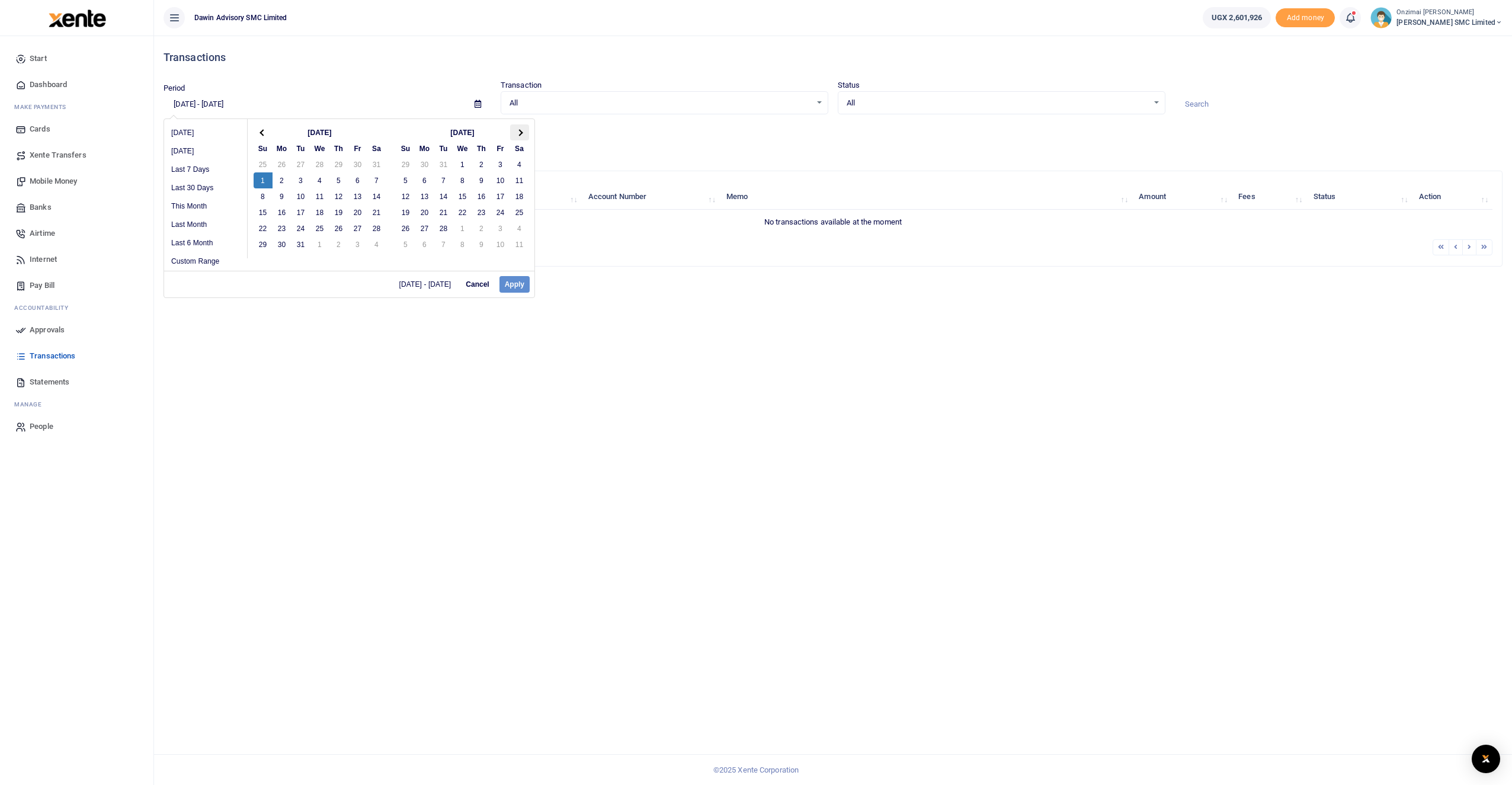
click at [523, 134] on th at bounding box center [519, 133] width 19 height 16
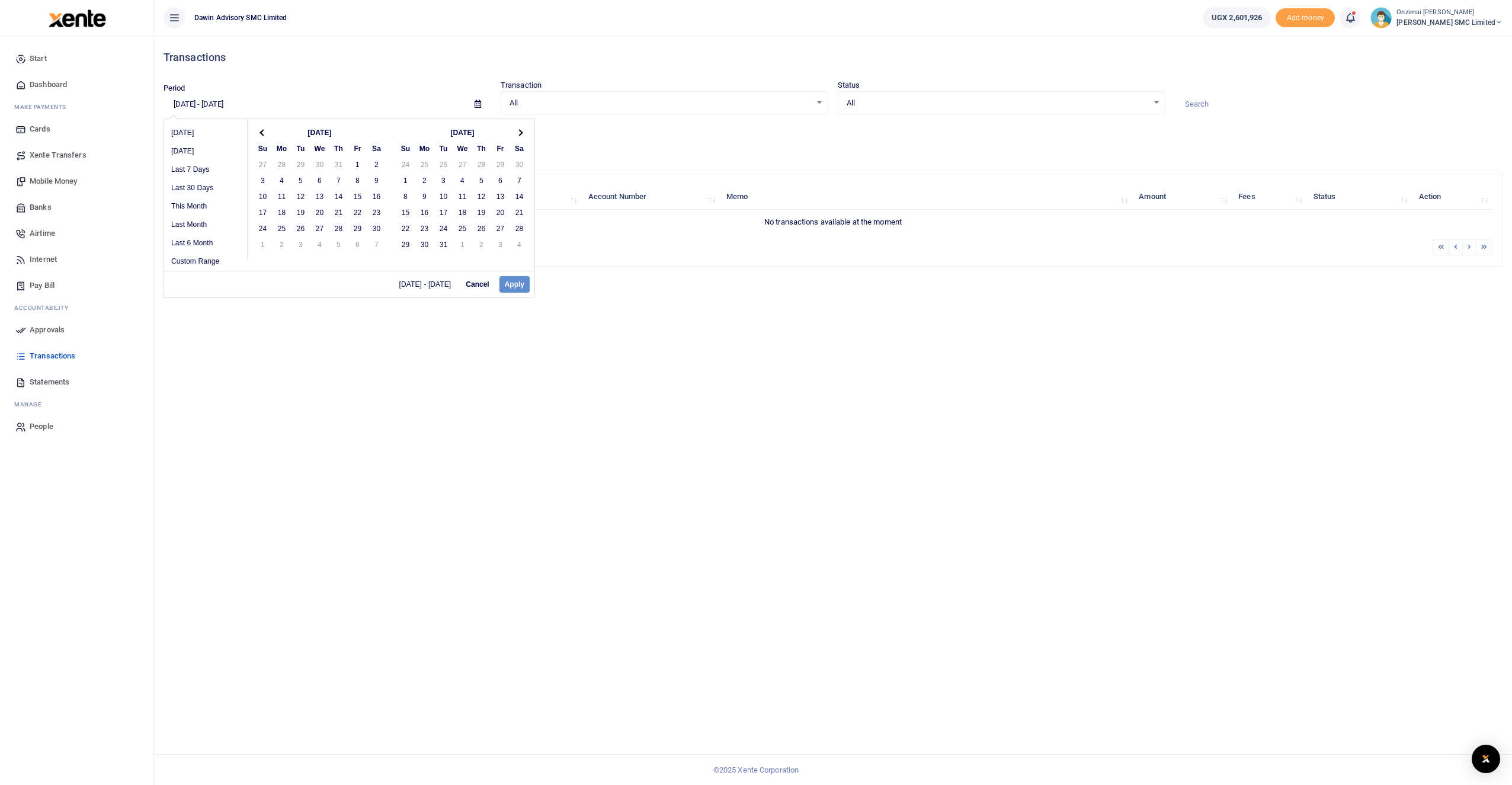
click at [523, 134] on th at bounding box center [519, 133] width 19 height 16
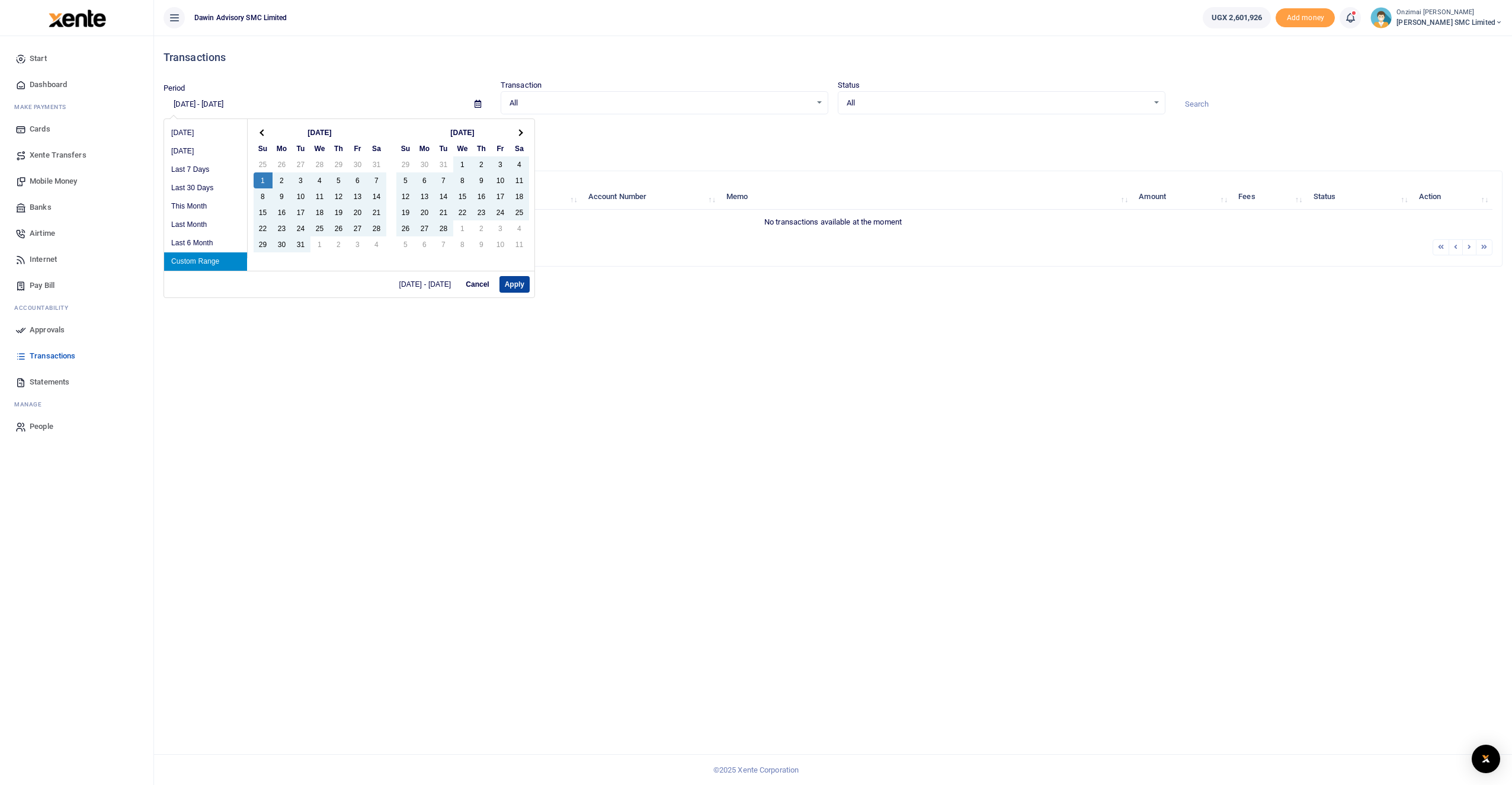
click at [511, 289] on button "Apply" at bounding box center [515, 284] width 30 height 17
type input "[DATE] - [DATE]"
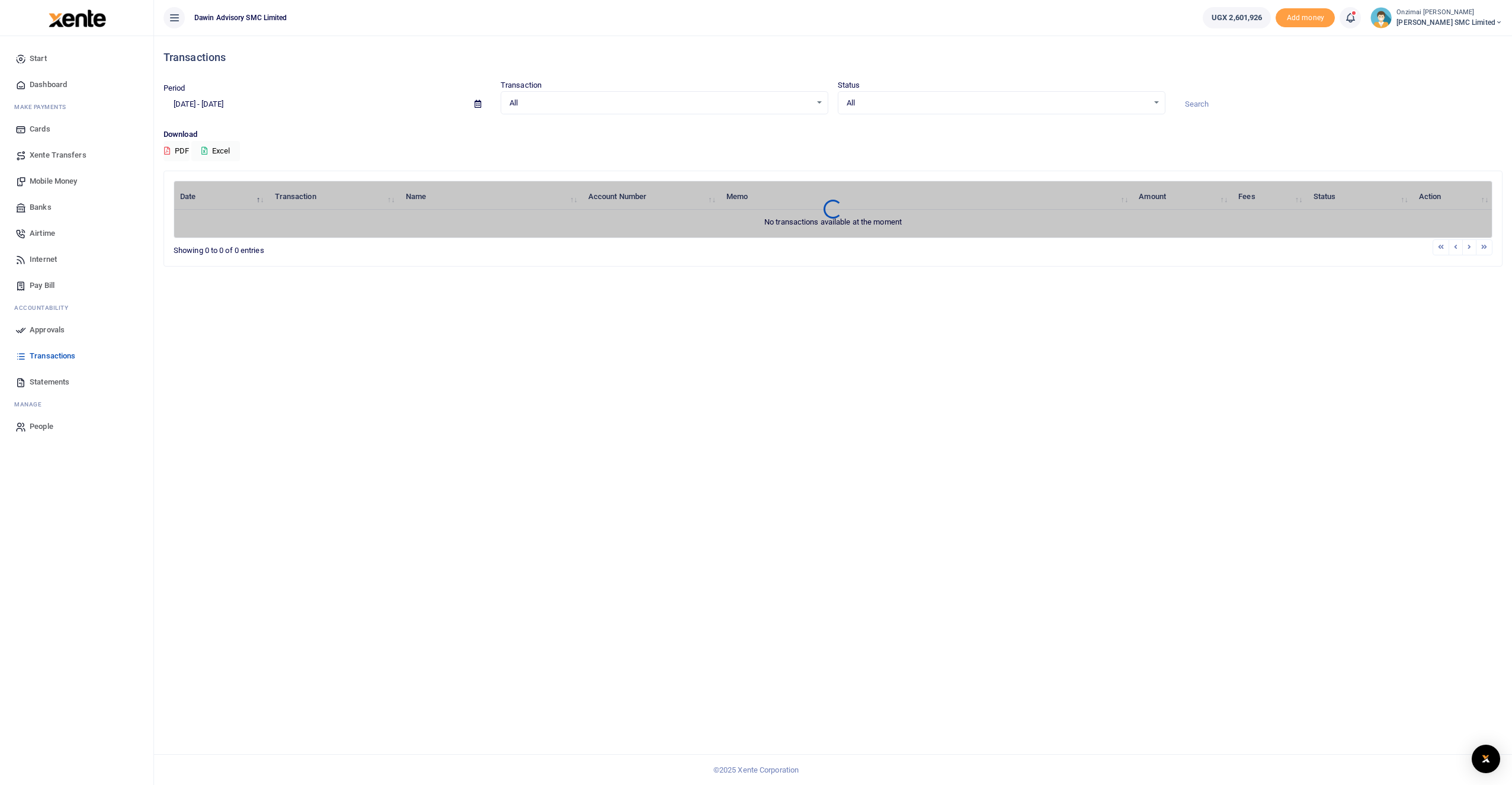
click at [612, 103] on span "All" at bounding box center [660, 103] width 301 height 12
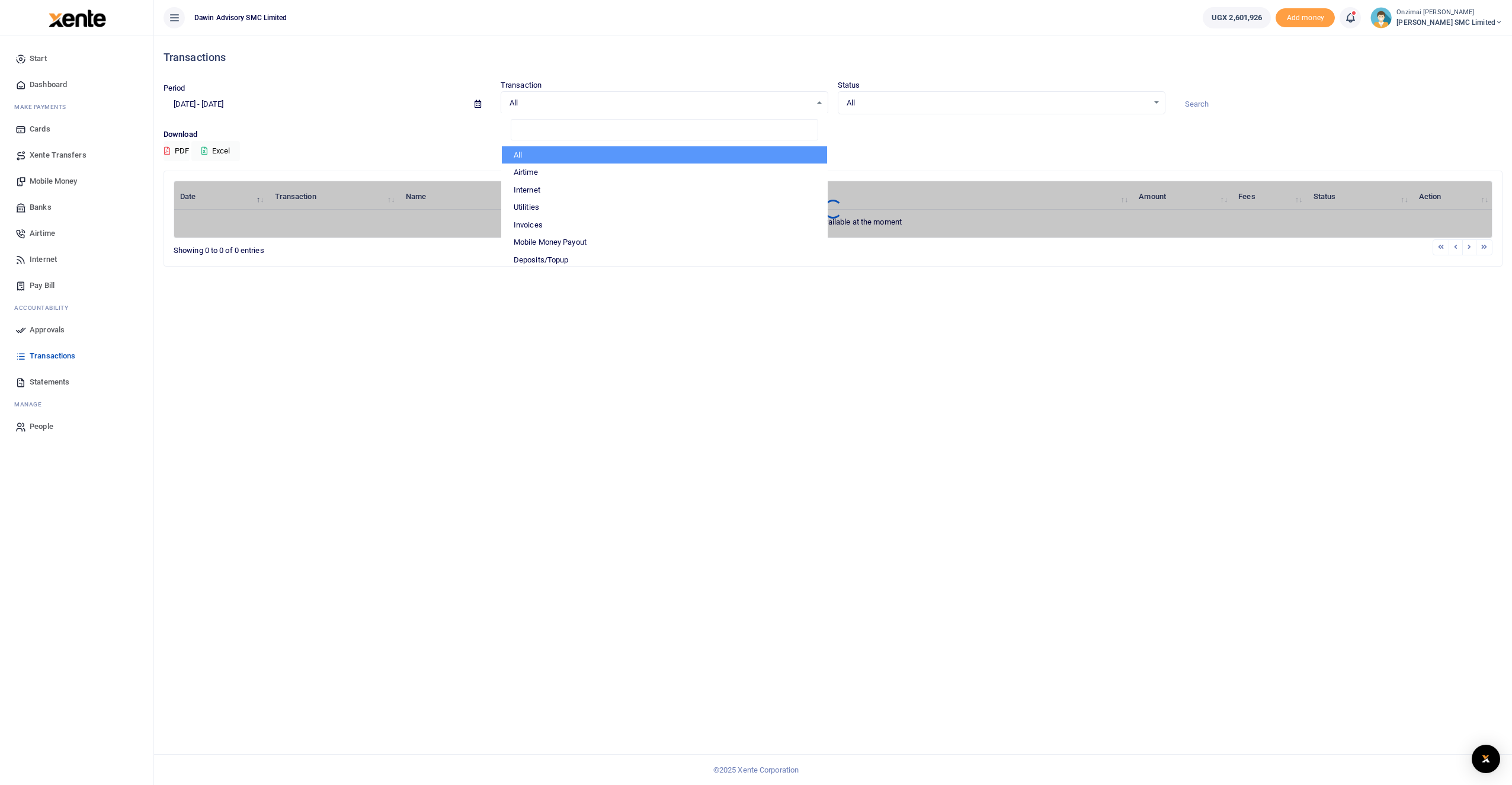
click at [622, 76] on div "Transactions" at bounding box center [833, 57] width 1339 height 44
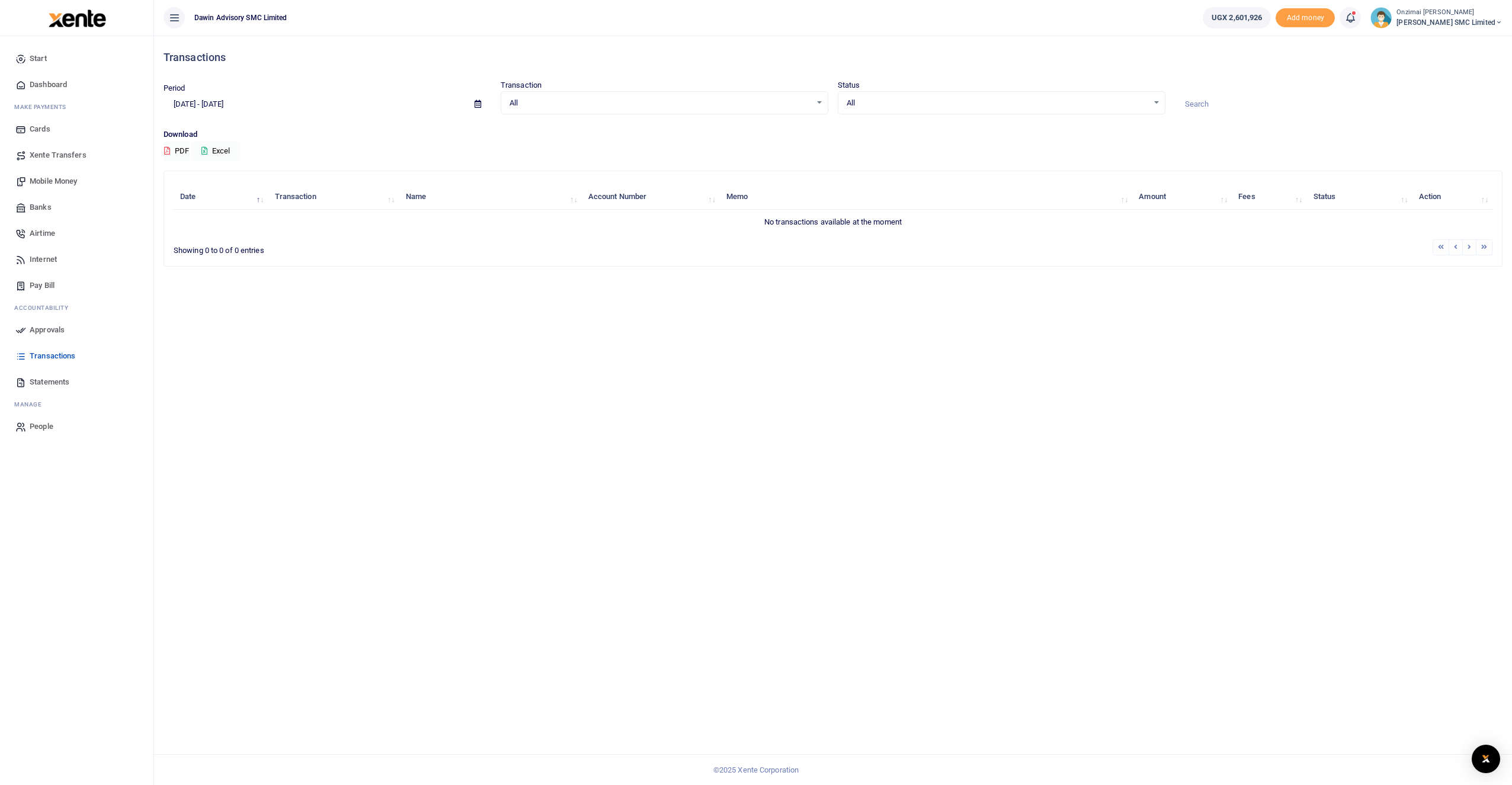
click at [237, 148] on button "Excel" at bounding box center [216, 151] width 49 height 20
